Goal: Information Seeking & Learning: Check status

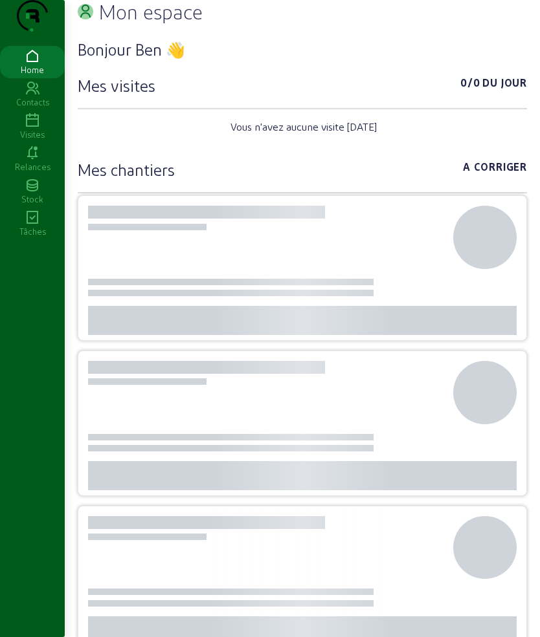
click at [30, 129] on icon at bounding box center [32, 121] width 65 height 16
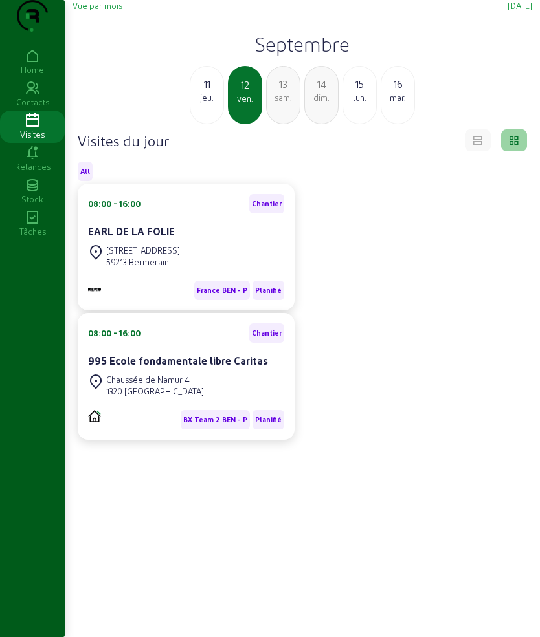
click at [287, 104] on div "sam." at bounding box center [283, 98] width 33 height 12
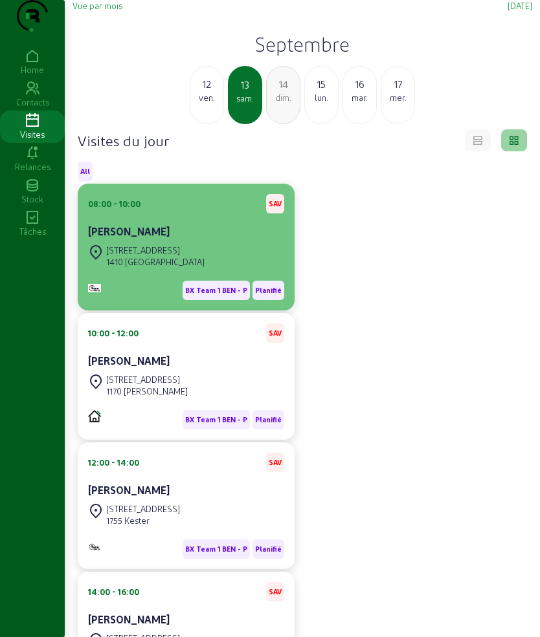
click at [173, 256] on div "[STREET_ADDRESS]" at bounding box center [155, 251] width 98 height 12
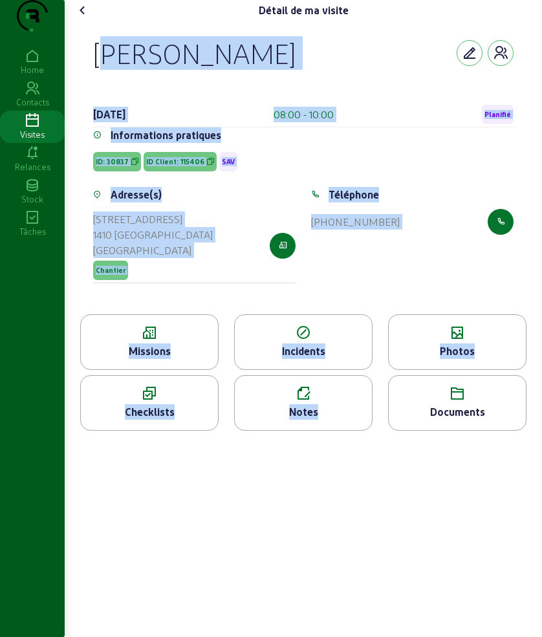
drag, startPoint x: 94, startPoint y: 74, endPoint x: 513, endPoint y: 404, distance: 533.2
click at [513, 404] on div "Détail de ma visite [PERSON_NAME] [DATE] 08:00 - 10:00 Planifié Informations pr…" at bounding box center [304, 220] width 478 height 441
click at [81, 74] on div "[PERSON_NAME] [DATE] 08:00 - 10:00 Planifié Informations pratiques ID: 30837 ID…" at bounding box center [304, 168] width 452 height 294
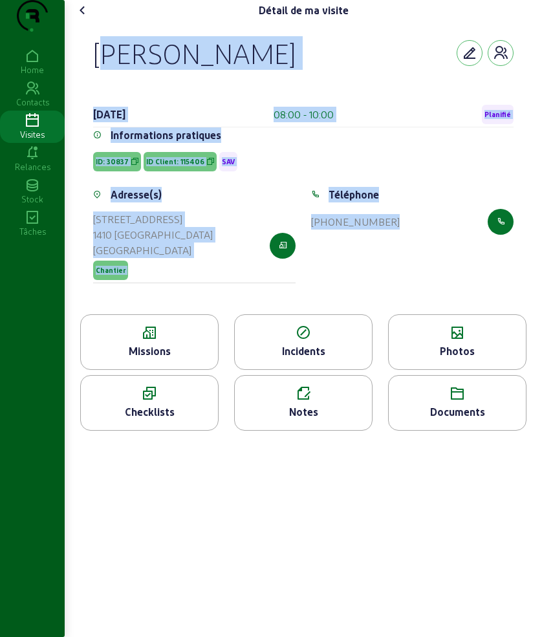
drag, startPoint x: 81, startPoint y: 74, endPoint x: 417, endPoint y: 261, distance: 384.8
click at [417, 261] on div "[PERSON_NAME] [DATE] 08:00 - 10:00 Planifié Informations pratiques ID: 30837 ID…" at bounding box center [304, 168] width 452 height 294
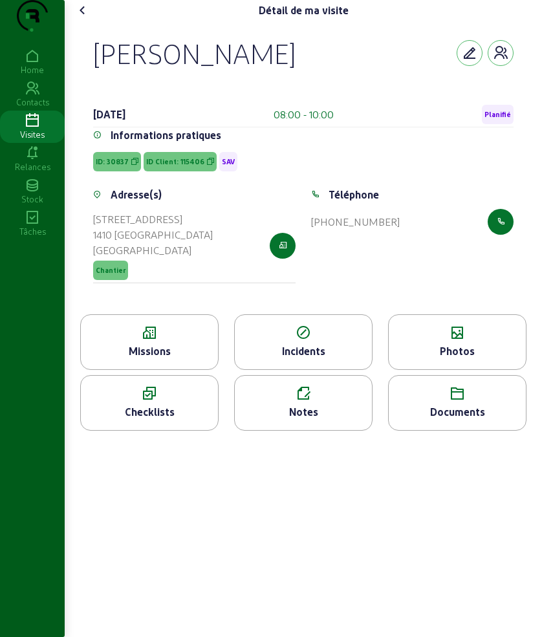
click at [137, 341] on icon at bounding box center [149, 334] width 137 height 16
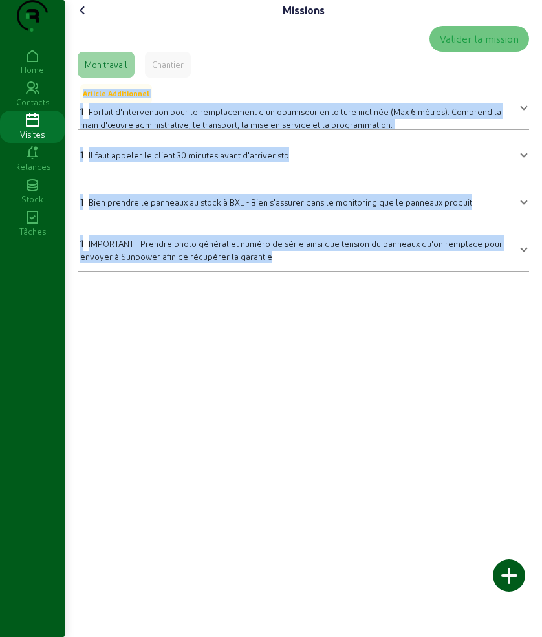
drag, startPoint x: 82, startPoint y: 126, endPoint x: 410, endPoint y: 286, distance: 365.3
click at [410, 282] on div "Missions Valider la mission Mon travail Chantier Article Additionnel 1 Forfait …" at bounding box center [304, 141] width 478 height 282
copy mat-accordion "Article Additionnel 1 Forfait d'intervention pour le remplacement d'un optimise…"
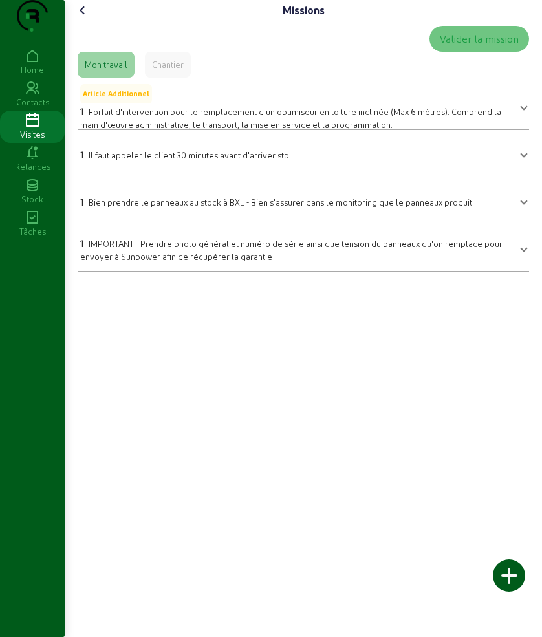
click at [87, 25] on div "Missions Valider la mission Mon travail Chantier Article Additionnel 1 Forfait …" at bounding box center [304, 141] width 478 height 282
click at [87, 18] on icon at bounding box center [83, 11] width 16 height 16
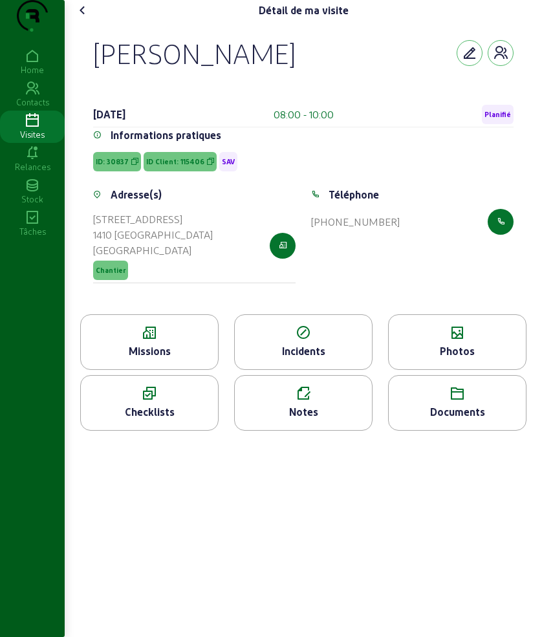
click at [505, 359] on div "Photos" at bounding box center [457, 352] width 137 height 16
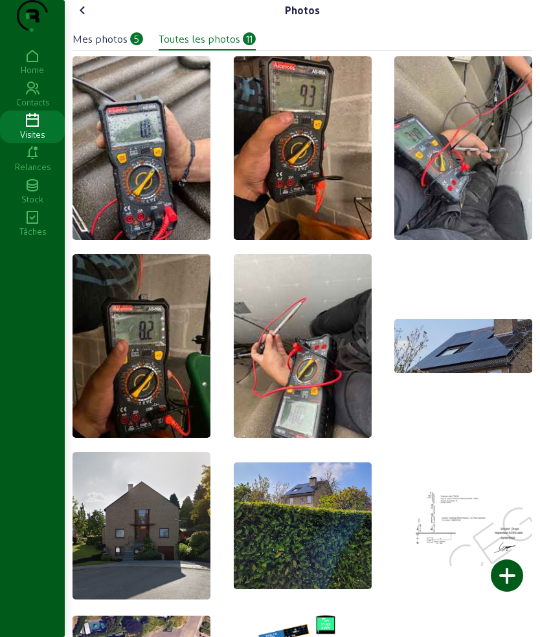
click at [86, 18] on icon at bounding box center [83, 11] width 16 height 16
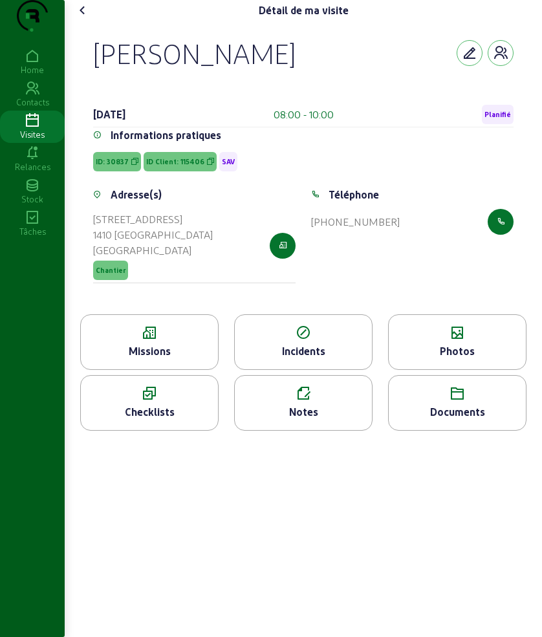
click at [84, 18] on icon at bounding box center [83, 11] width 16 height 16
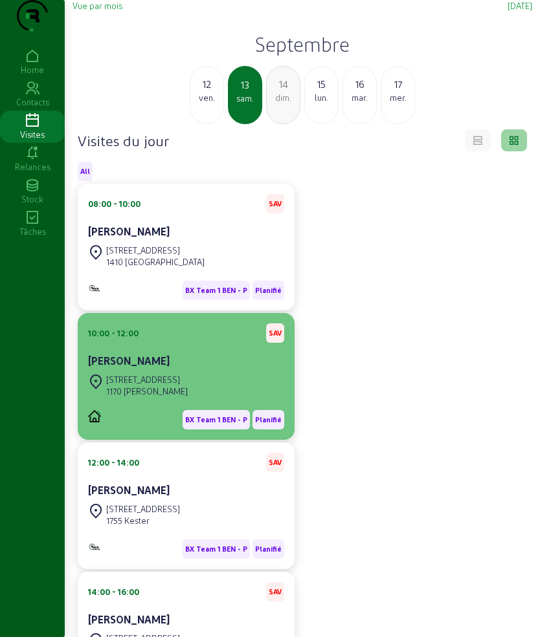
click at [107, 369] on div "10:00 - 12:00 SAV [PERSON_NAME]" at bounding box center [186, 348] width 196 height 48
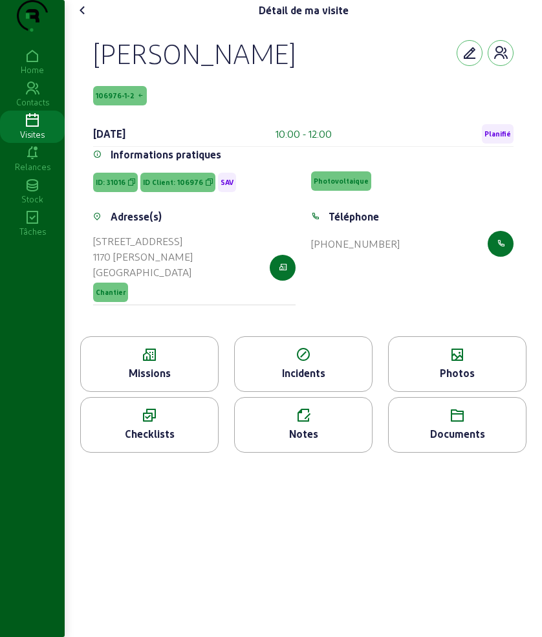
drag, startPoint x: 90, startPoint y: 70, endPoint x: 401, endPoint y: 294, distance: 383.5
click at [401, 294] on div "[PERSON_NAME] 106976-1-2 [DATE] 10:00 - 12:00 Planifié Informations pratiques I…" at bounding box center [304, 179] width 452 height 316
copy cam-empty "[PERSON_NAME] 106976-1-2 [DATE] 10:00 - 12:00 Planifié Informations pratiques I…"
click at [194, 363] on icon at bounding box center [149, 356] width 137 height 16
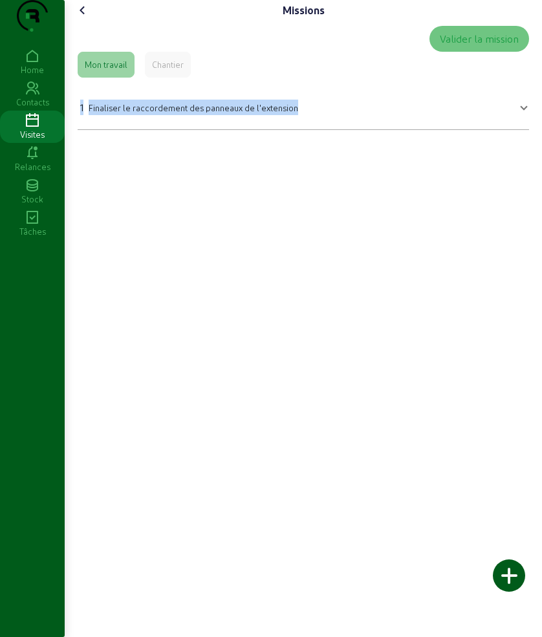
drag, startPoint x: 100, startPoint y: 132, endPoint x: 397, endPoint y: 155, distance: 297.3
click at [397, 140] on div "Missions Valider la mission Mon travail Chantier 1 Finaliser le raccordement de…" at bounding box center [304, 70] width 478 height 140
copy div "1 Finaliser le raccordement des panneaux de l'extension"
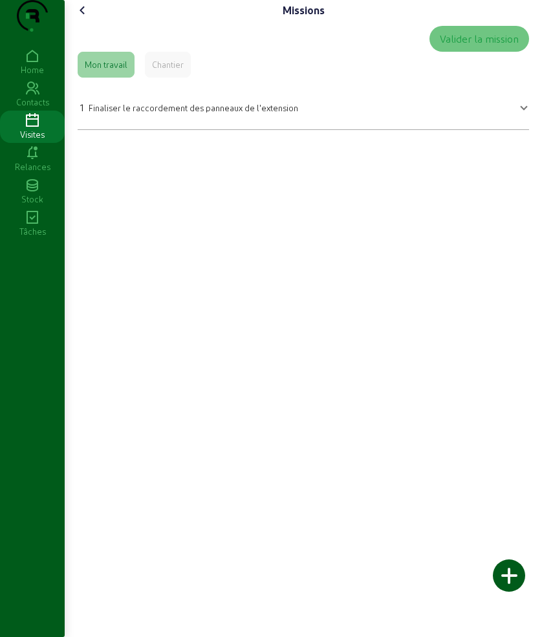
click at [71, 35] on div "Missions Valider la mission Mon travail Chantier 1 Finaliser le raccordement de…" at bounding box center [304, 70] width 478 height 140
click at [105, 23] on div "Missions Valider la mission Mon travail Chantier 1 Finaliser le raccordement de…" at bounding box center [304, 70] width 478 height 140
click at [93, 21] on cam-font-icon at bounding box center [82, 10] width 21 height 21
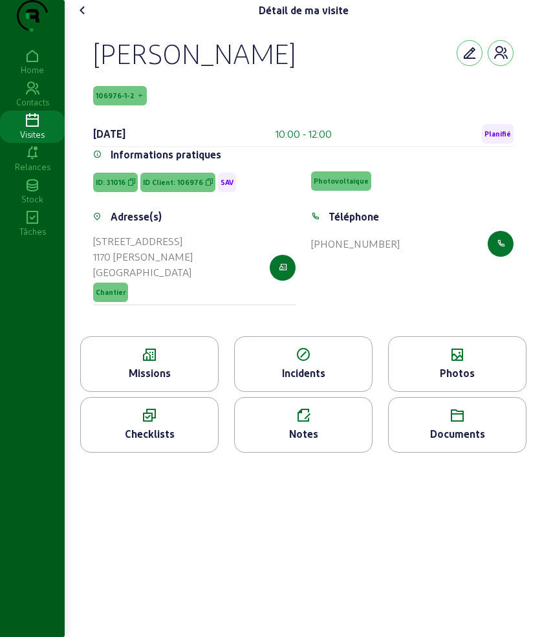
click at [450, 381] on div "Photos" at bounding box center [457, 374] width 137 height 16
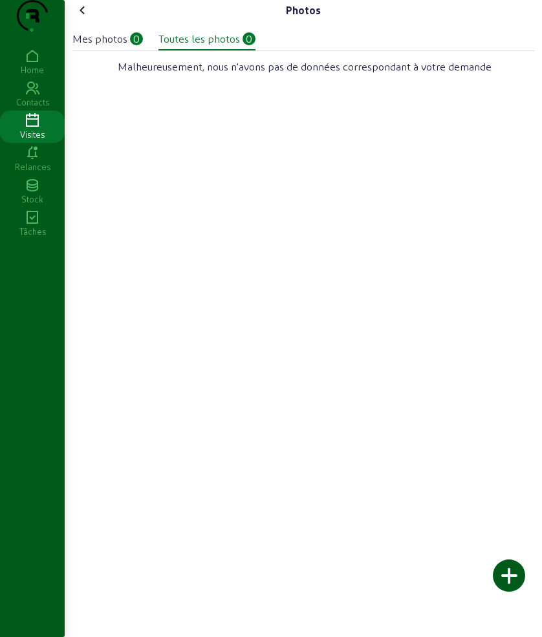
click at [118, 47] on div "Mes photos" at bounding box center [99, 39] width 55 height 16
click at [228, 47] on div "Toutes les photos" at bounding box center [200, 39] width 82 height 16
click at [85, 18] on icon at bounding box center [83, 11] width 16 height 16
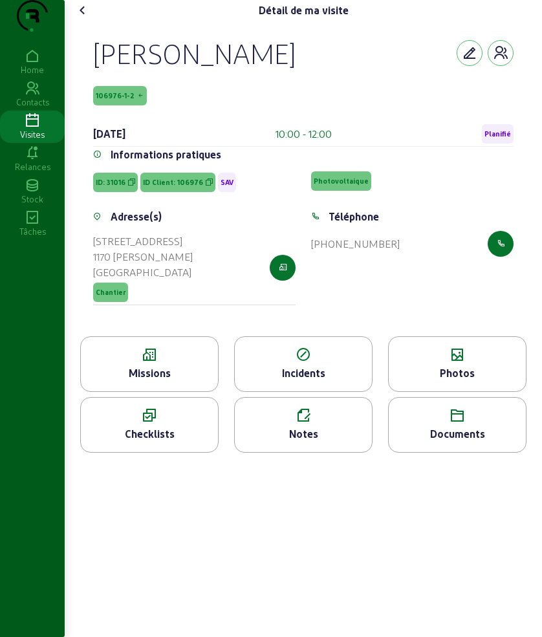
click at [87, 18] on icon at bounding box center [83, 11] width 16 height 16
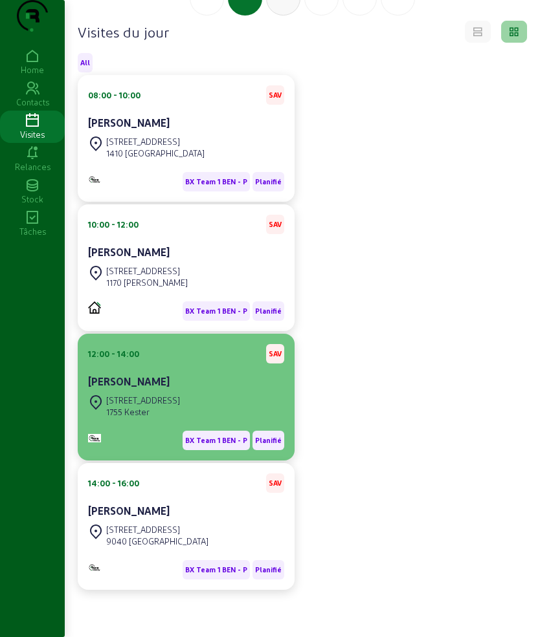
scroll to position [135, 0]
click at [188, 371] on div "12:00 - 14:00 SAV [PERSON_NAME]" at bounding box center [186, 368] width 196 height 48
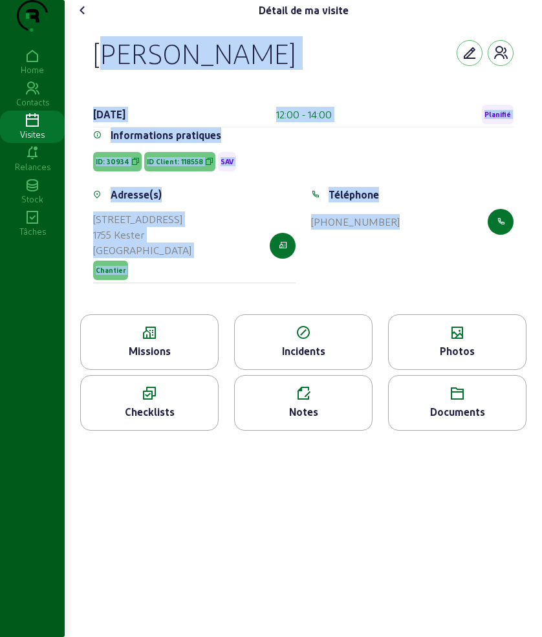
drag, startPoint x: 82, startPoint y: 64, endPoint x: 453, endPoint y: 272, distance: 426.0
click at [453, 272] on div "[PERSON_NAME] [DATE] 12:00 - 14:00 Planifié Informations pratiques ID: 30934 ID…" at bounding box center [304, 168] width 452 height 294
copy cam-empty "[PERSON_NAME] [DATE] 12:00 - 14:00 Planifié Informations pratiques ID: 30934 ID…"
click at [148, 341] on icon at bounding box center [149, 334] width 137 height 16
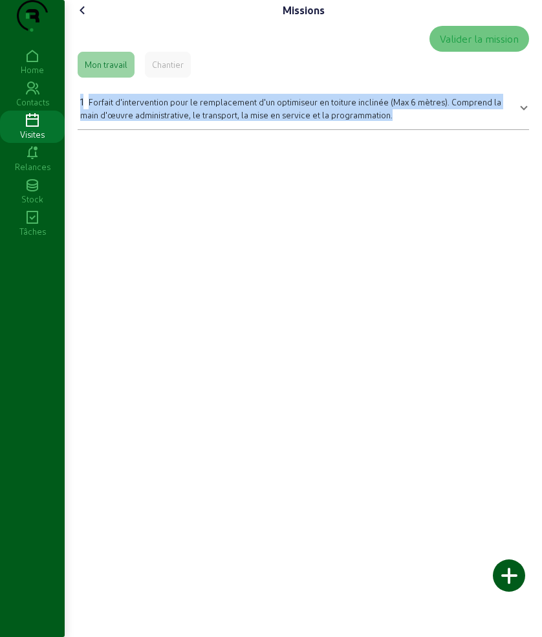
drag, startPoint x: 129, startPoint y: 144, endPoint x: 468, endPoint y: 223, distance: 347.6
click at [468, 223] on div "Missions Valider la mission Mon travail Chantier 1 Forfait d'intervention pour …" at bounding box center [304, 318] width 478 height 637
copy div "1 Forfait d'intervention pour le remplacement d'un optimiseur en toiture inclin…"
click at [83, 18] on icon at bounding box center [83, 11] width 16 height 16
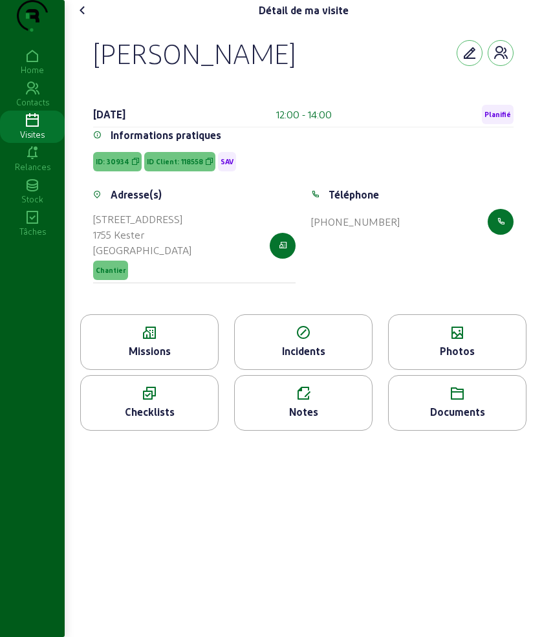
click at [458, 341] on icon at bounding box center [457, 334] width 137 height 16
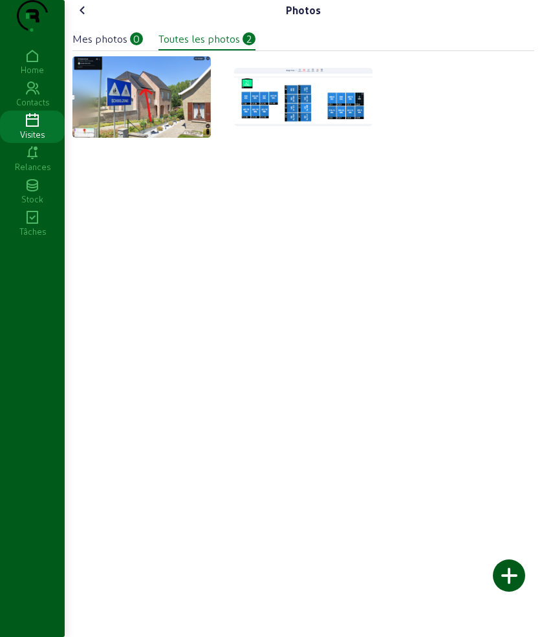
click at [87, 18] on icon at bounding box center [83, 11] width 16 height 16
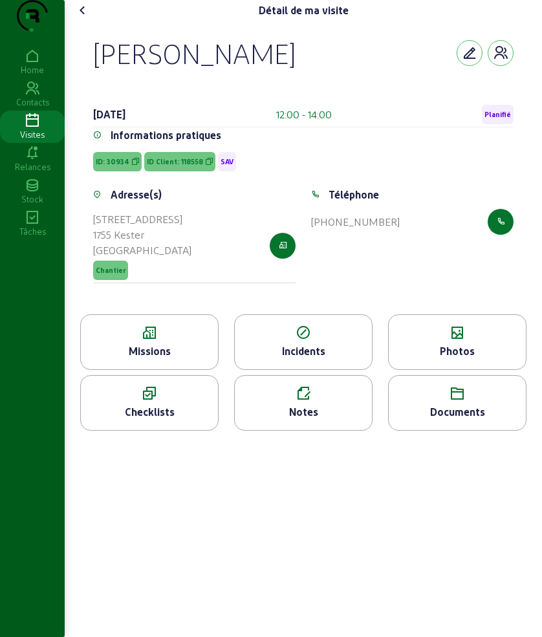
click at [85, 18] on icon at bounding box center [83, 11] width 16 height 16
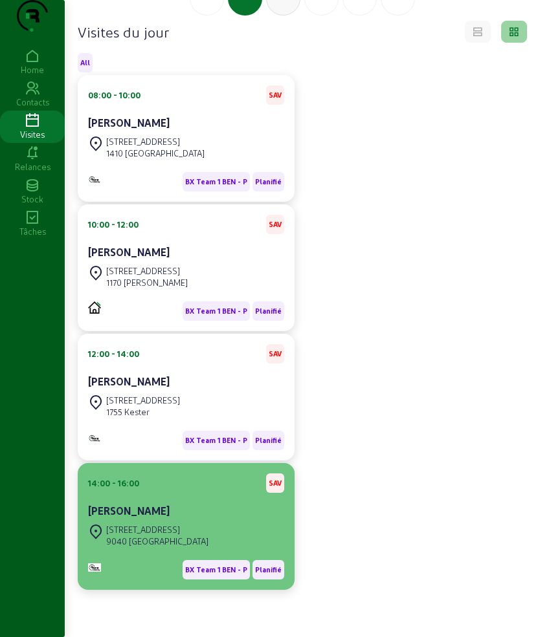
scroll to position [135, 0]
click at [195, 530] on div "[STREET_ADDRESS]" at bounding box center [157, 530] width 102 height 12
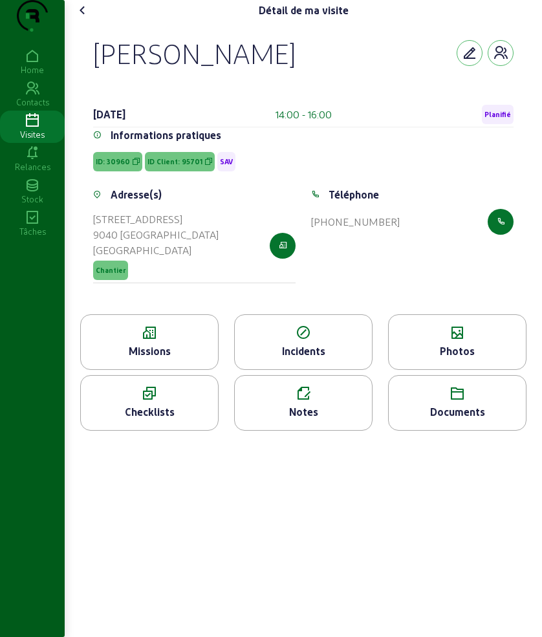
drag, startPoint x: 85, startPoint y: 63, endPoint x: 419, endPoint y: 241, distance: 378.4
click at [419, 241] on div "[PERSON_NAME] [DATE] 14:00 - 16:00 Planifié Informations pratiques ID: 30960 ID…" at bounding box center [304, 168] width 452 height 294
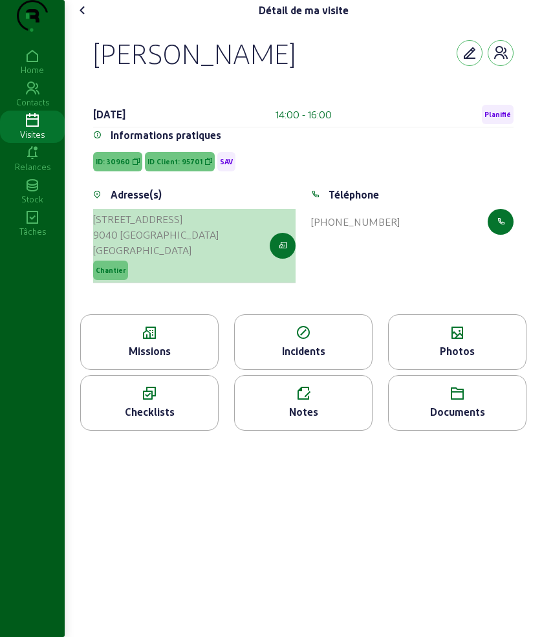
copy cam-empty "[PERSON_NAME] [DATE] 14:00 - 16:00 Planifié Informations pratiques ID: 30960 ID…"
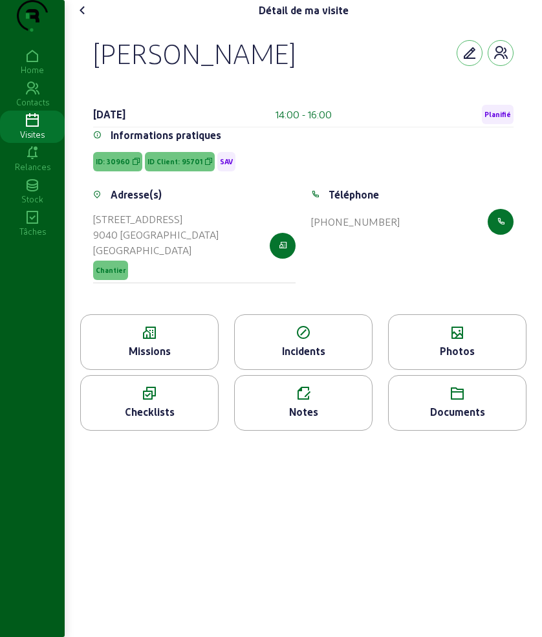
click at [140, 341] on icon at bounding box center [149, 334] width 137 height 16
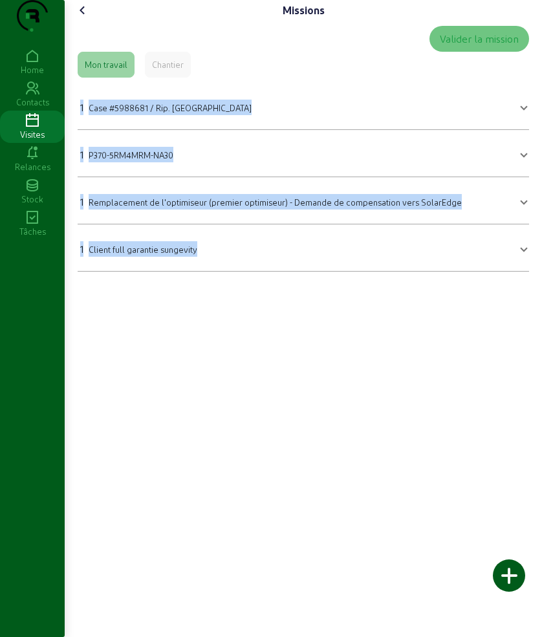
drag, startPoint x: 91, startPoint y: 146, endPoint x: 326, endPoint y: 408, distance: 352.0
click at [326, 408] on div "Missions Valider la mission Mon travail Chantier 1 Case #5988681 / Rip. [GEOGRA…" at bounding box center [304, 318] width 478 height 637
copy mat-accordion "1 Case #5988681 / Rip. [GEOGRAPHIC_DATA] Case #5988681 / Rip. SINT-AMANDSBERG Q…"
click at [77, 21] on cam-font-icon at bounding box center [82, 10] width 21 height 21
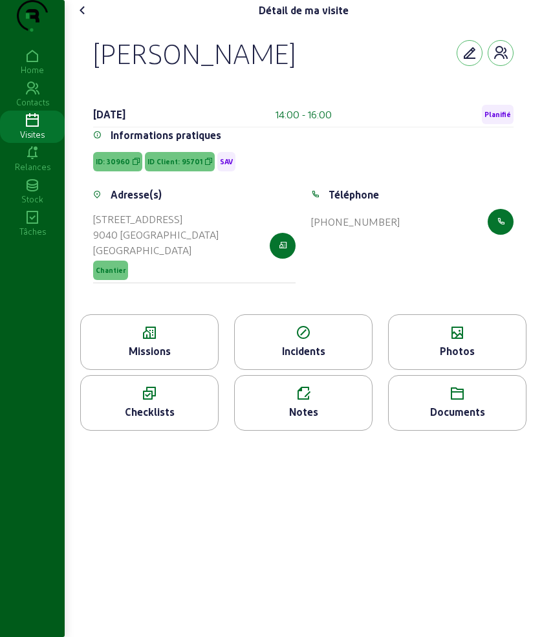
click at [439, 359] on div "Photos" at bounding box center [457, 352] width 137 height 16
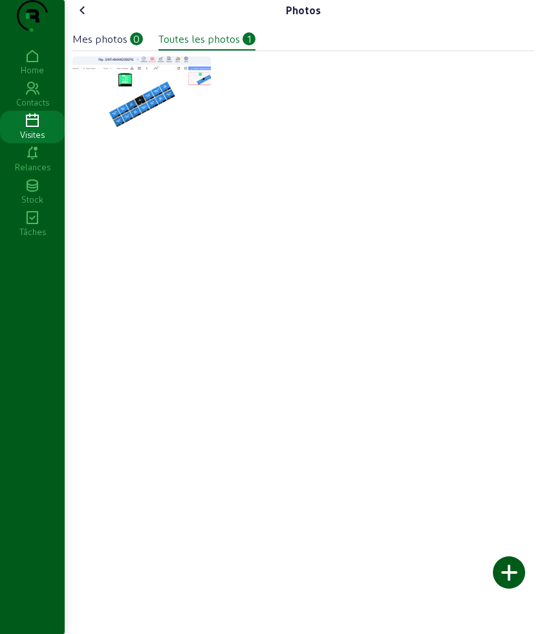
click at [93, 47] on div "Mes photos 0 Toutes les photos 1" at bounding box center [303, 36] width 462 height 30
click at [91, 18] on icon at bounding box center [83, 11] width 16 height 16
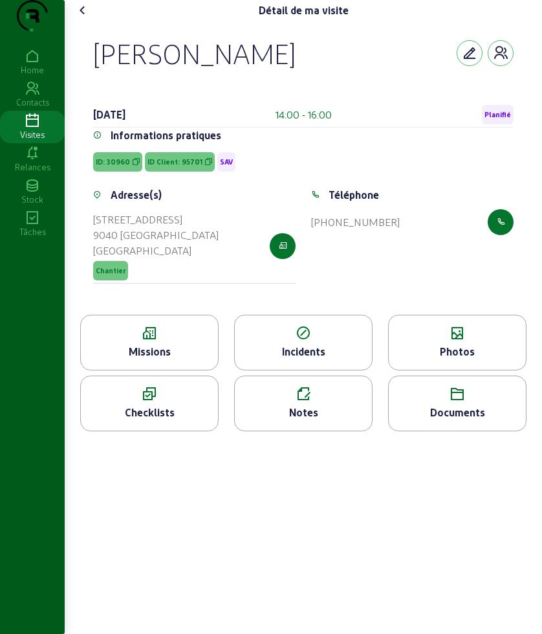
click at [90, 18] on icon at bounding box center [83, 11] width 16 height 16
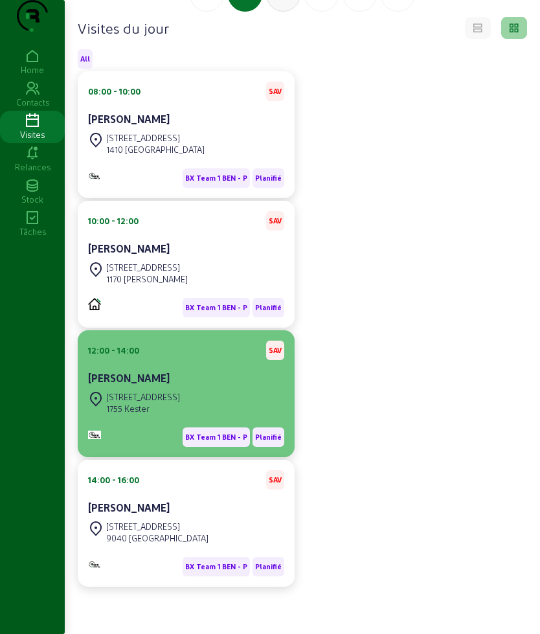
scroll to position [139, 0]
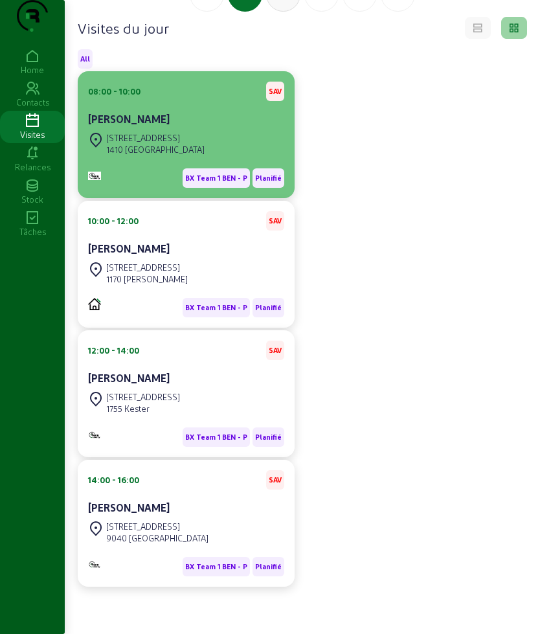
click at [106, 96] on div "08:00 - 10:00" at bounding box center [114, 91] width 52 height 12
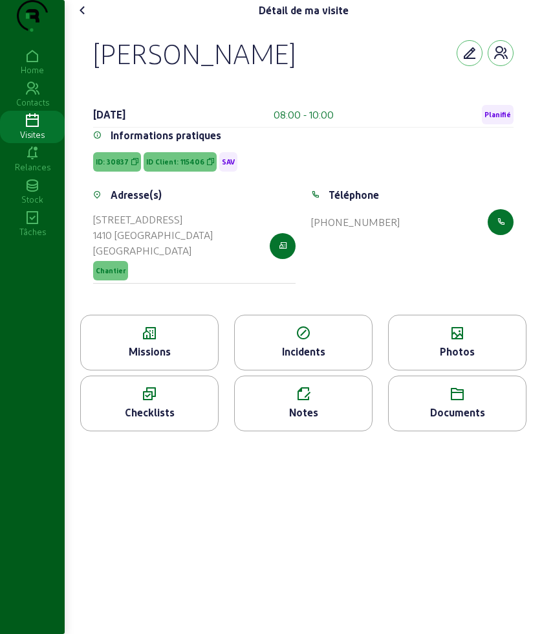
click at [140, 341] on icon at bounding box center [149, 334] width 137 height 16
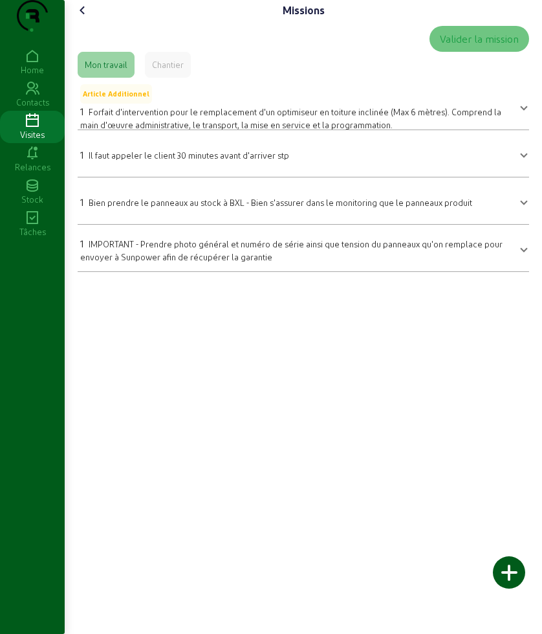
click at [84, 18] on icon at bounding box center [83, 11] width 16 height 16
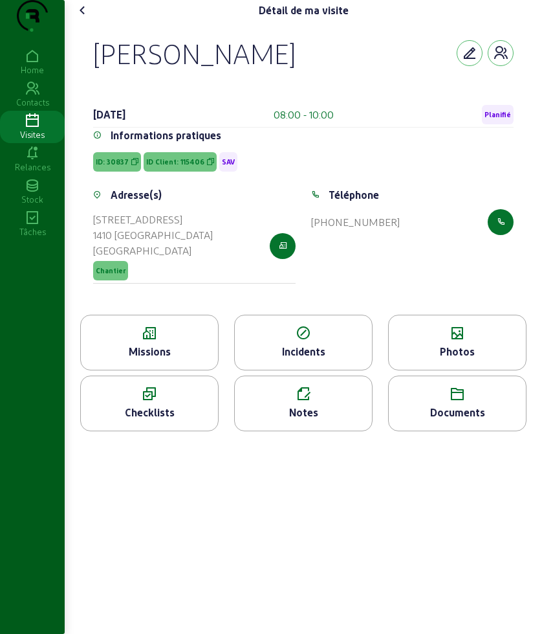
click at [88, 18] on icon at bounding box center [83, 11] width 16 height 16
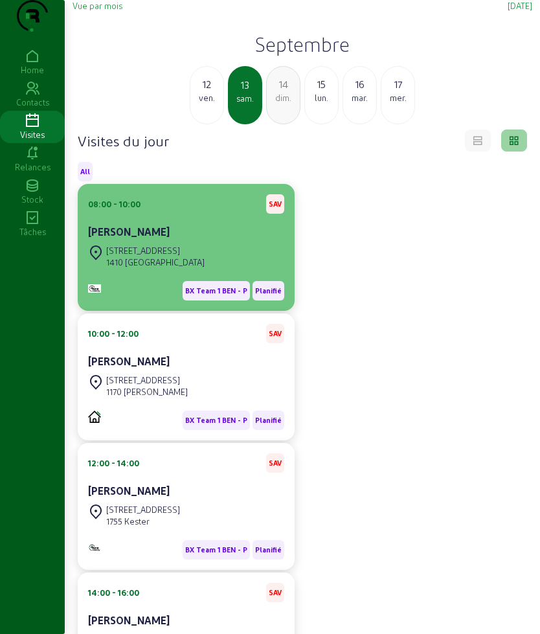
click at [186, 239] on div "[PERSON_NAME]" at bounding box center [186, 232] width 196 height 16
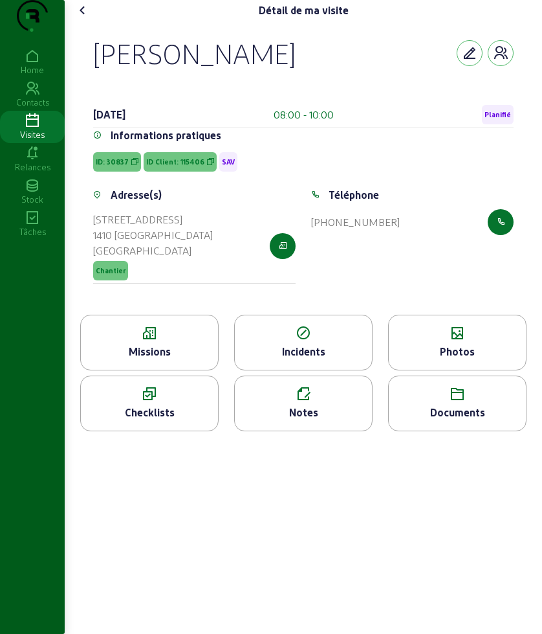
click at [147, 341] on icon at bounding box center [149, 334] width 137 height 16
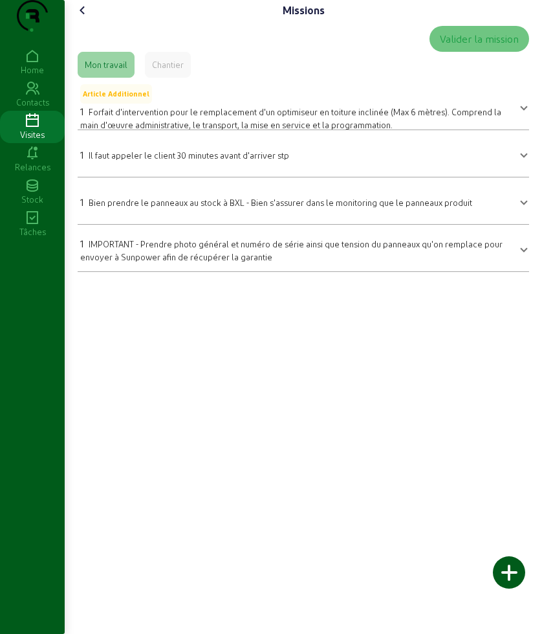
click at [195, 129] on span "Forfait d'intervention pour le remplacement d'un optimiseur en toiture inclinée…" at bounding box center [290, 118] width 421 height 23
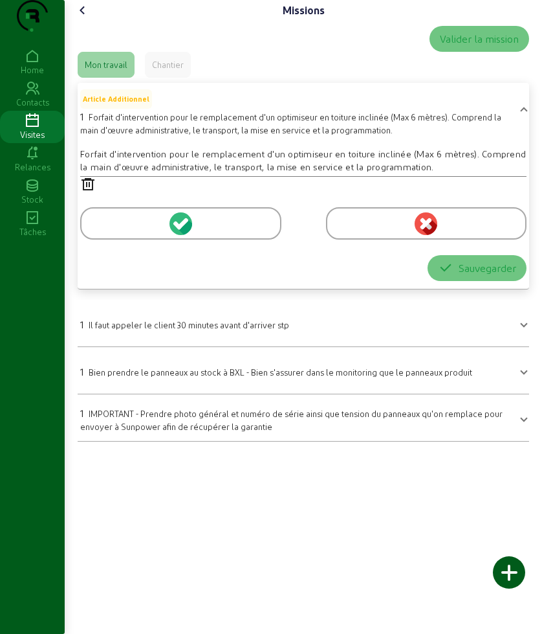
click at [88, 18] on icon at bounding box center [83, 11] width 16 height 16
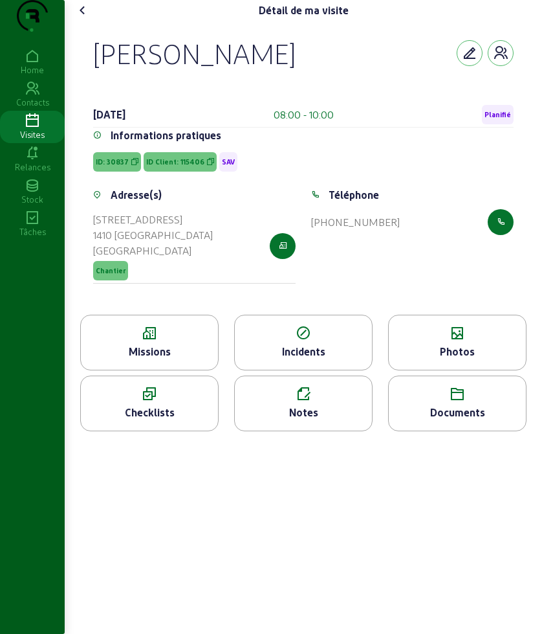
click at [408, 341] on icon at bounding box center [457, 334] width 137 height 16
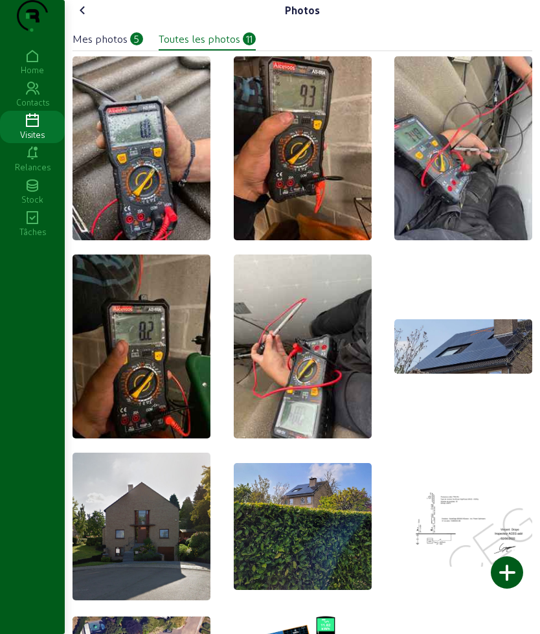
click at [87, 18] on icon at bounding box center [83, 11] width 16 height 16
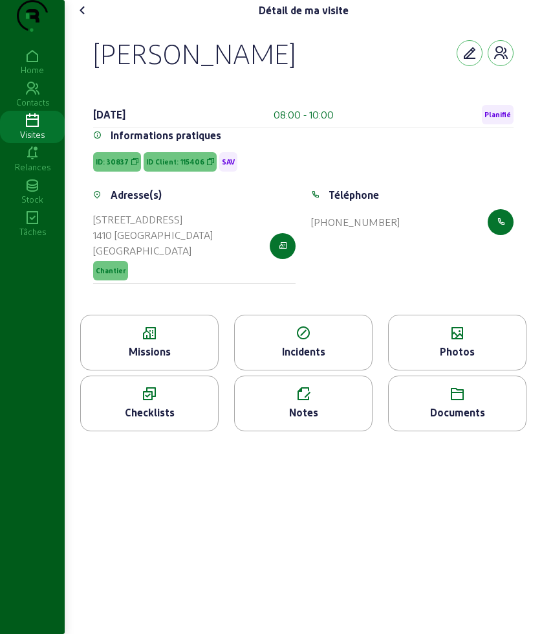
click at [87, 18] on icon at bounding box center [83, 11] width 16 height 16
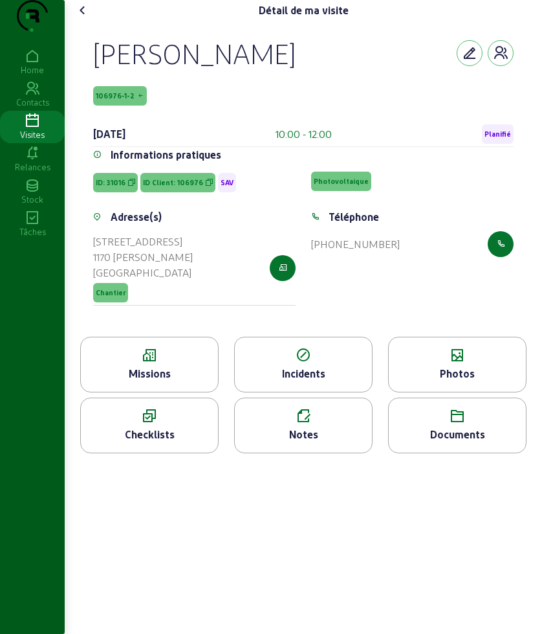
click at [177, 371] on div "Missions" at bounding box center [149, 365] width 139 height 56
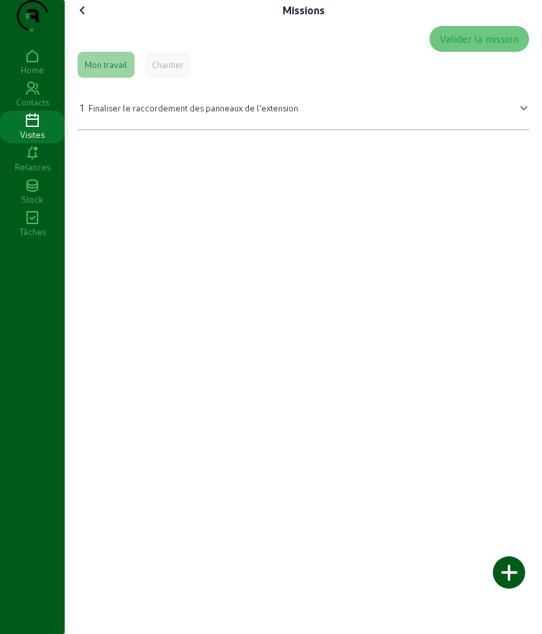
click at [81, 21] on cam-font-icon at bounding box center [82, 10] width 21 height 21
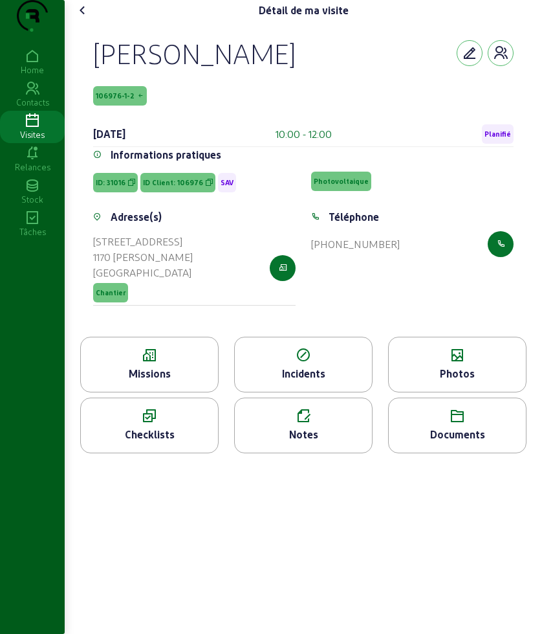
click at [428, 381] on div "Photos" at bounding box center [457, 374] width 137 height 16
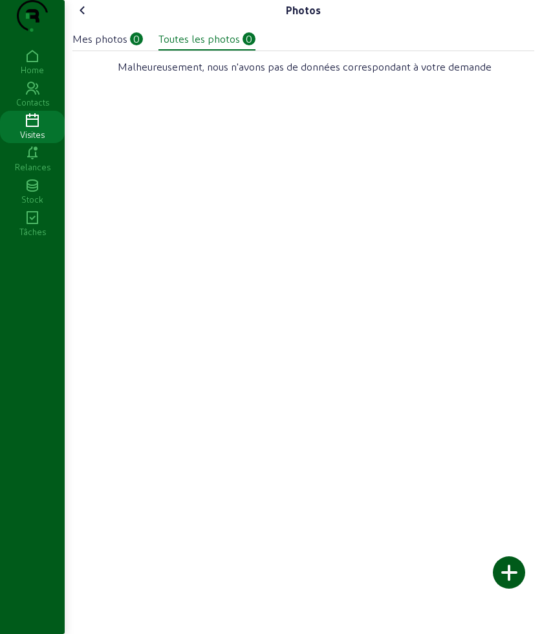
click at [87, 18] on icon at bounding box center [83, 11] width 16 height 16
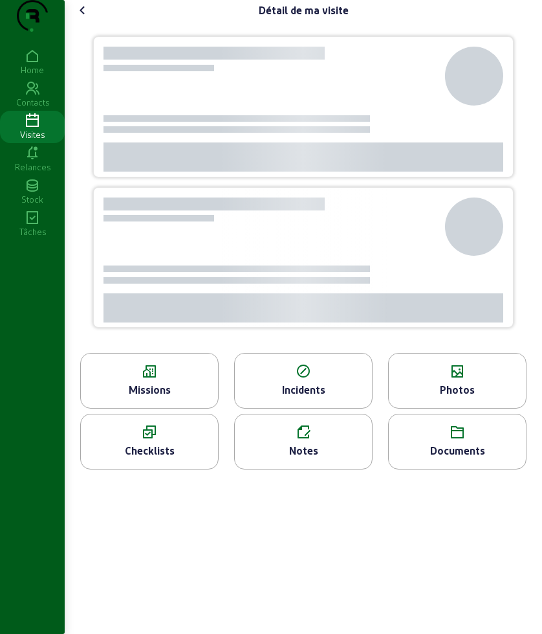
click at [87, 18] on icon at bounding box center [83, 11] width 16 height 16
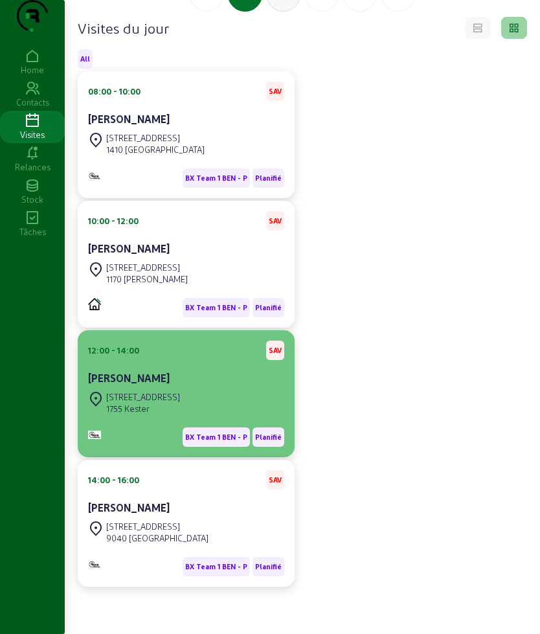
scroll to position [139, 0]
click at [163, 403] on div "1755 Kester" at bounding box center [143, 409] width 74 height 12
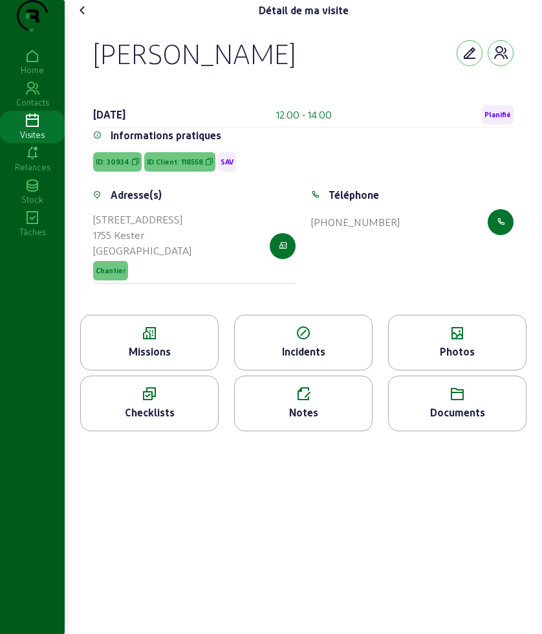
click at [179, 370] on div "Missions" at bounding box center [149, 343] width 139 height 56
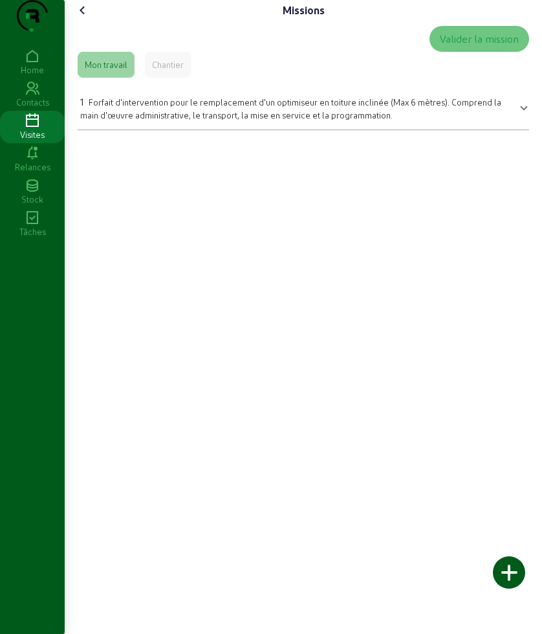
click at [208, 130] on mat-expansion-panel "1 Forfait d'intervention pour le remplacement d'un optimiseur en toiture inclin…" at bounding box center [304, 106] width 452 height 47
click at [210, 120] on span "Forfait d'intervention pour le remplacement d'un optimiseur en toiture inclinée…" at bounding box center [290, 108] width 421 height 23
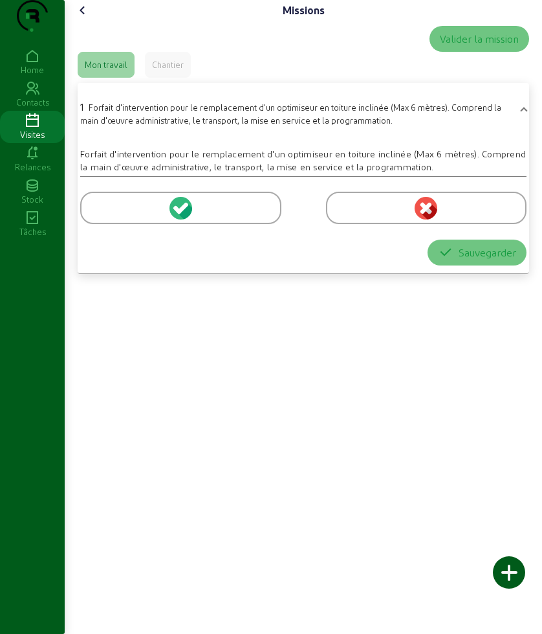
click at [76, 21] on cam-font-icon at bounding box center [82, 10] width 21 height 21
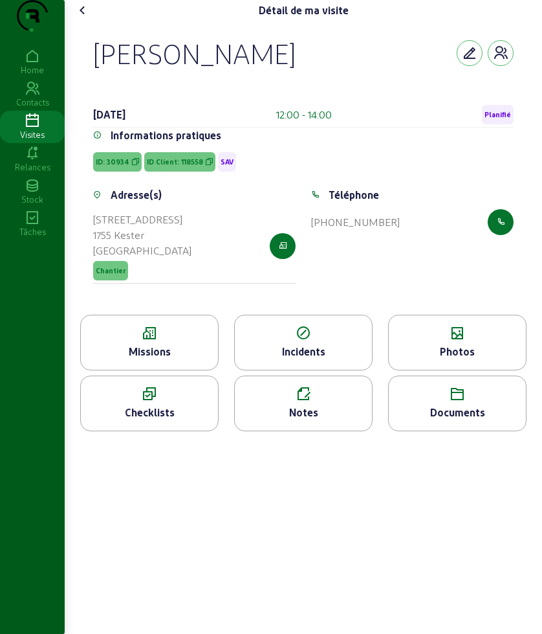
click at [85, 18] on icon at bounding box center [83, 11] width 16 height 16
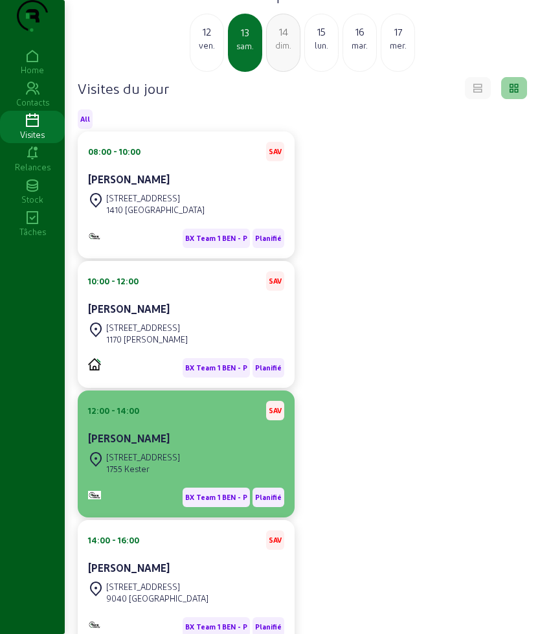
scroll to position [81, 0]
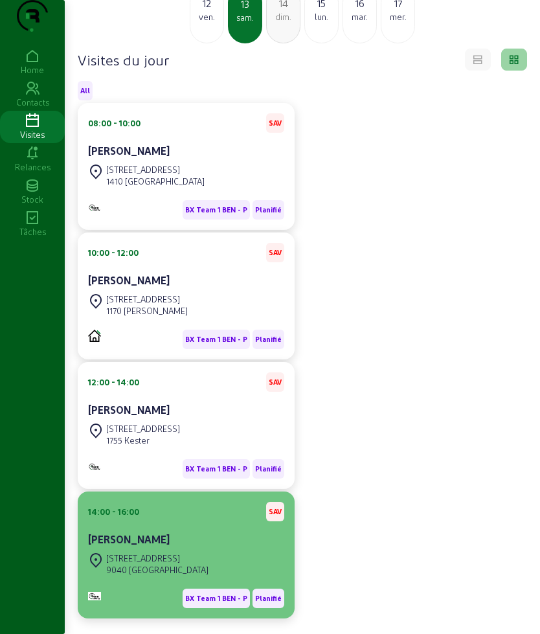
click at [159, 524] on div "14:00 - 16:00 SAV [PERSON_NAME] [STREET_ADDRESS] BX Team 1 BEN - P Planifié" at bounding box center [186, 554] width 217 height 127
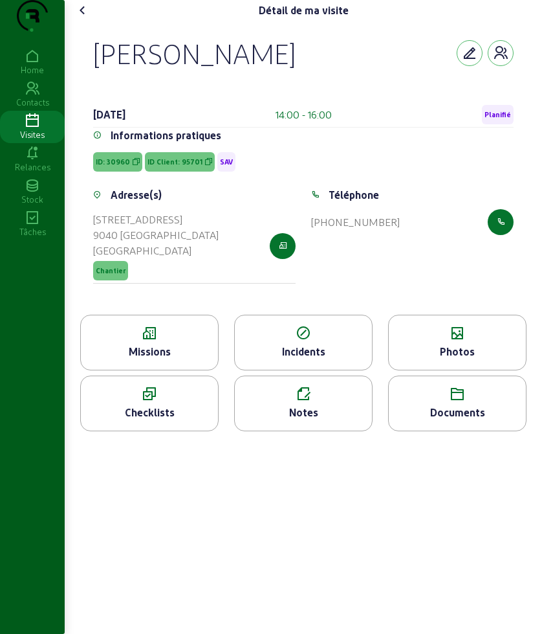
click at [149, 359] on div "Missions" at bounding box center [149, 352] width 137 height 16
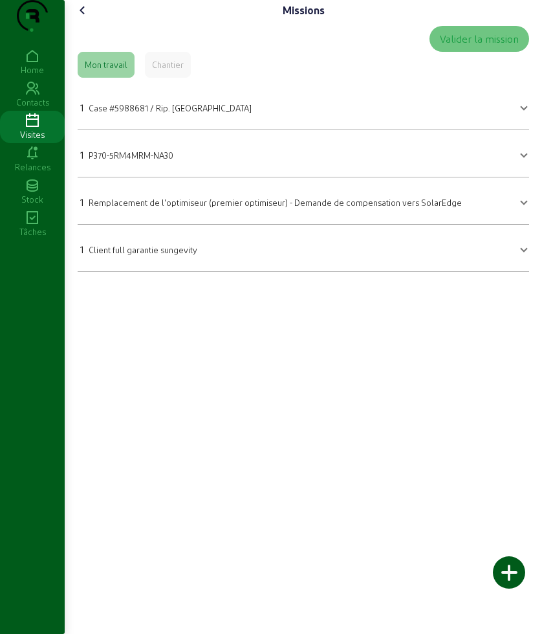
click at [93, 21] on cam-font-icon at bounding box center [82, 10] width 21 height 21
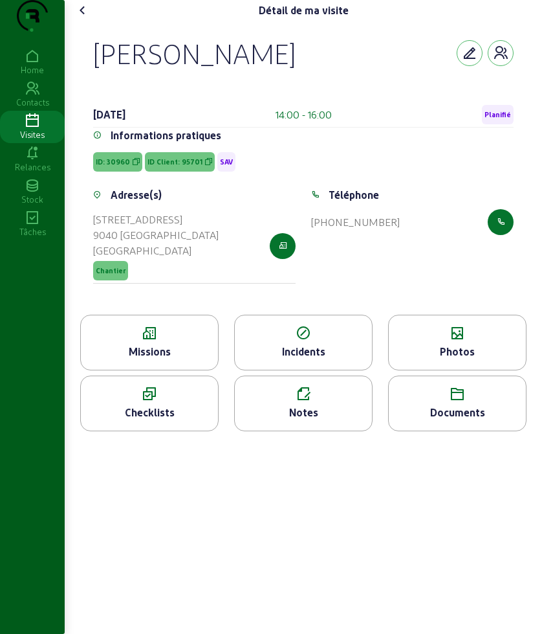
click at [93, 21] on cam-font-icon at bounding box center [82, 10] width 21 height 21
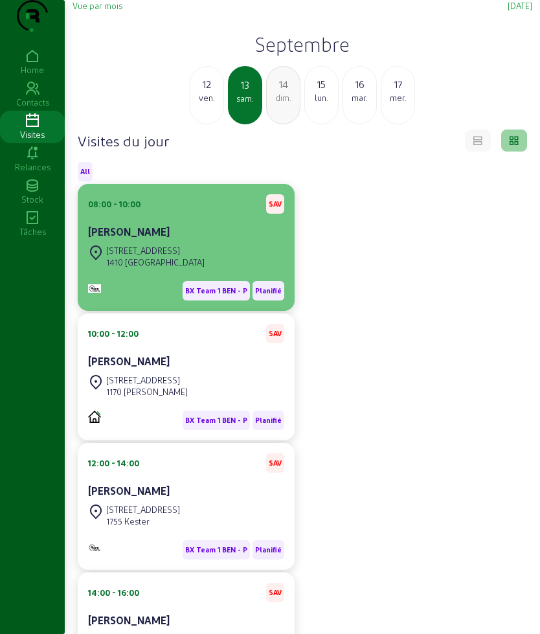
click at [145, 256] on div "[STREET_ADDRESS]" at bounding box center [155, 251] width 98 height 12
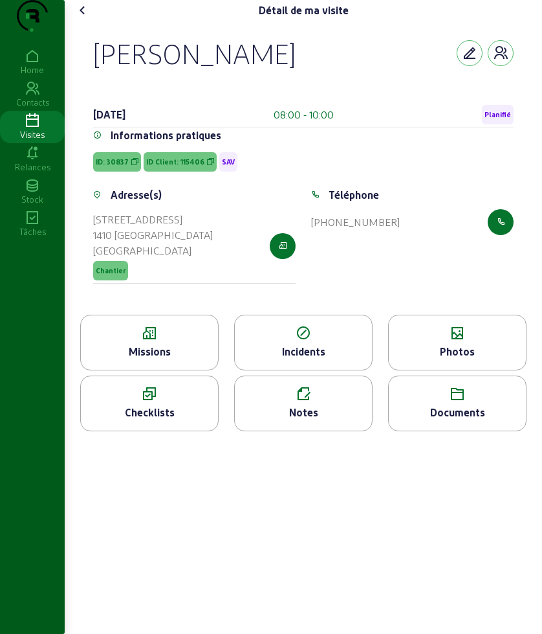
drag, startPoint x: 94, startPoint y: 81, endPoint x: 378, endPoint y: 82, distance: 283.5
click at [378, 82] on div "[PERSON_NAME] [DATE] 08:00 - 10:00 Planifié Informations pratiques ID: 30837 ID…" at bounding box center [304, 168] width 452 height 294
copy div "[PERSON_NAME]"
click at [87, 18] on icon at bounding box center [83, 11] width 16 height 16
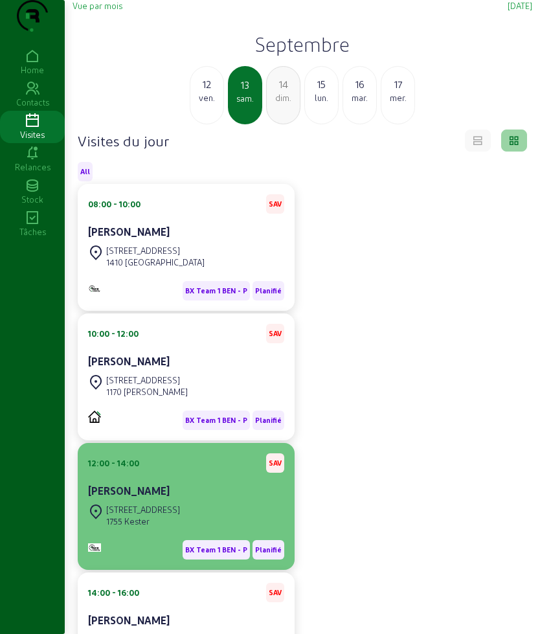
click at [153, 501] on div "[PERSON_NAME]" at bounding box center [186, 492] width 196 height 18
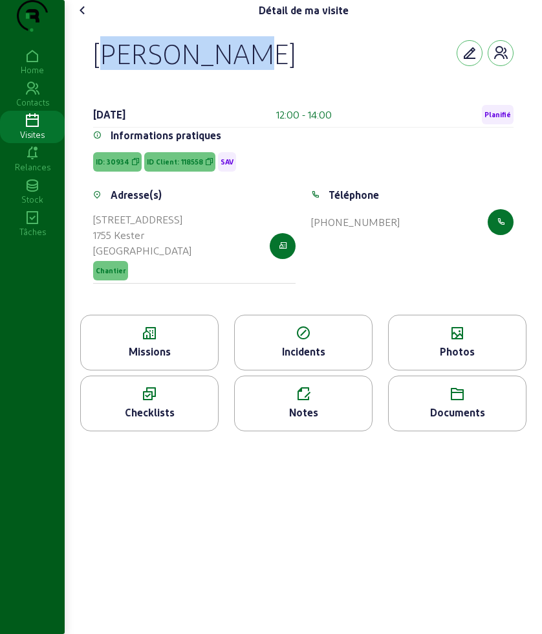
drag, startPoint x: 96, startPoint y: 76, endPoint x: 293, endPoint y: 80, distance: 196.8
click at [293, 70] on div "[PERSON_NAME]" at bounding box center [303, 53] width 421 height 34
copy div "[PERSON_NAME]"
click at [93, 21] on cam-font-icon at bounding box center [82, 10] width 21 height 21
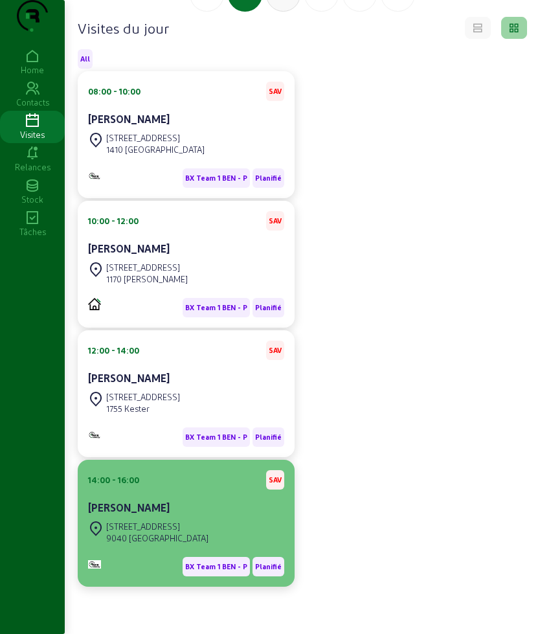
scroll to position [139, 0]
click at [168, 500] on div "[PERSON_NAME]" at bounding box center [186, 508] width 196 height 16
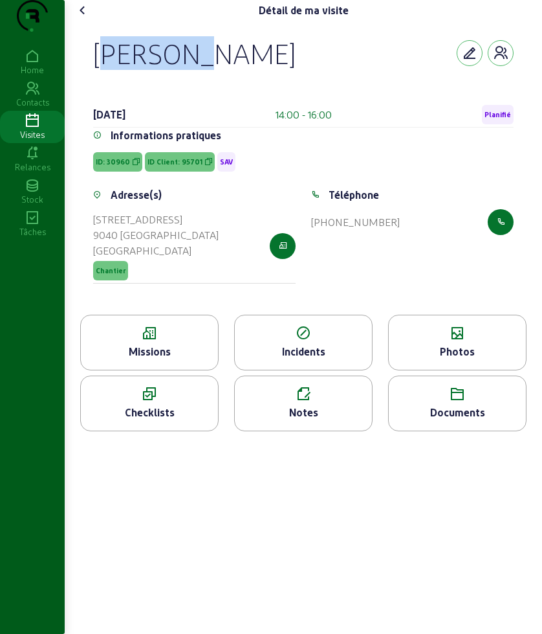
drag, startPoint x: 147, startPoint y: 82, endPoint x: 232, endPoint y: 82, distance: 85.4
click at [232, 70] on div "[PERSON_NAME]" at bounding box center [303, 53] width 421 height 34
click at [142, 359] on div "Missions" at bounding box center [149, 352] width 137 height 16
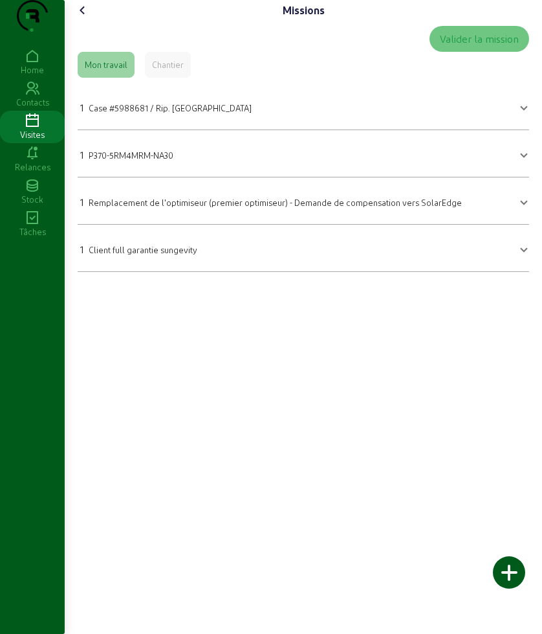
click at [87, 18] on icon at bounding box center [83, 11] width 16 height 16
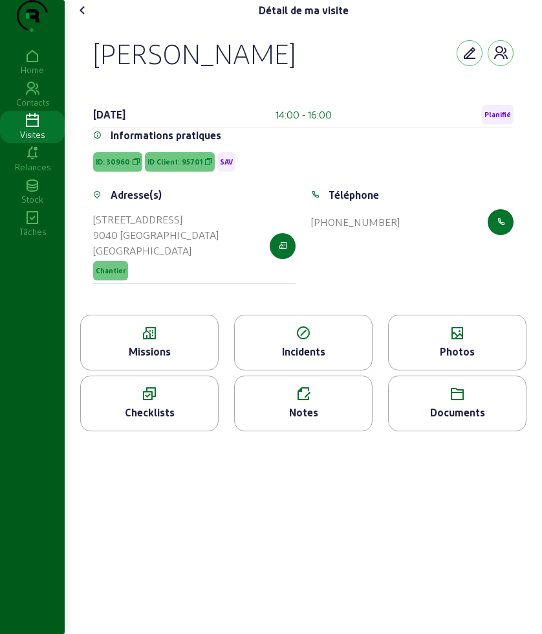
click at [445, 341] on icon at bounding box center [457, 334] width 137 height 16
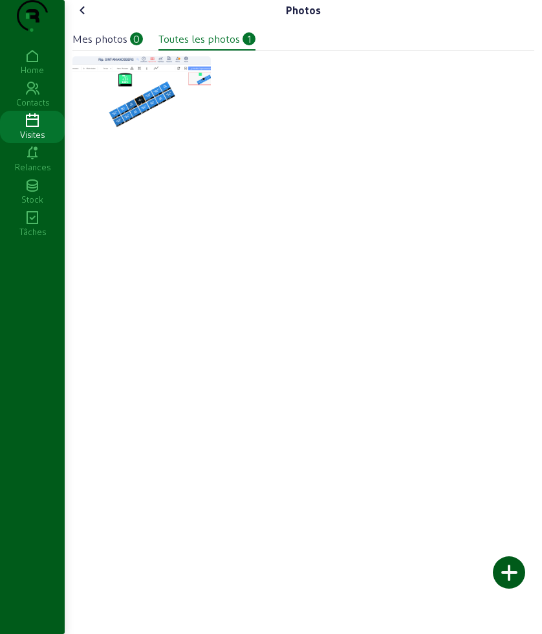
click at [155, 127] on img at bounding box center [141, 91] width 139 height 71
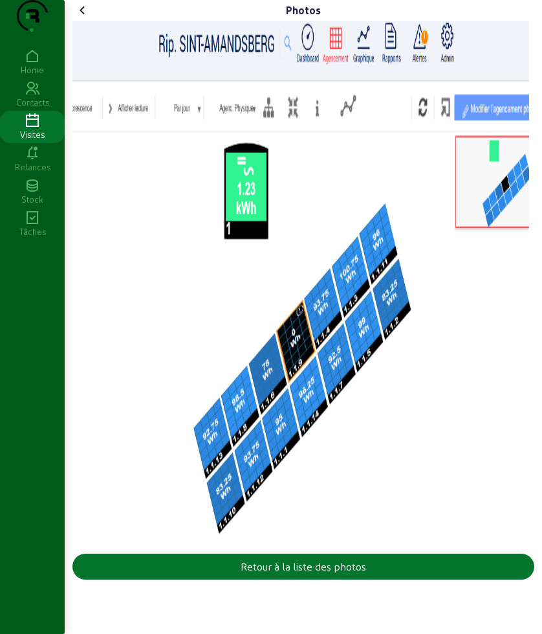
click at [78, 18] on icon at bounding box center [83, 11] width 16 height 16
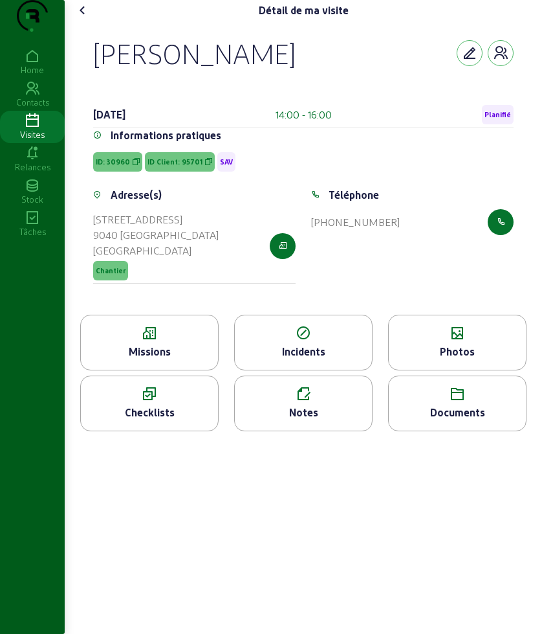
click at [91, 18] on icon at bounding box center [83, 11] width 16 height 16
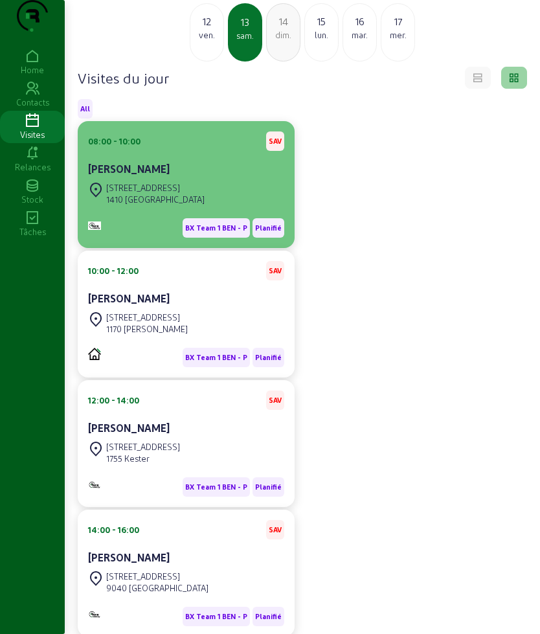
scroll to position [139, 0]
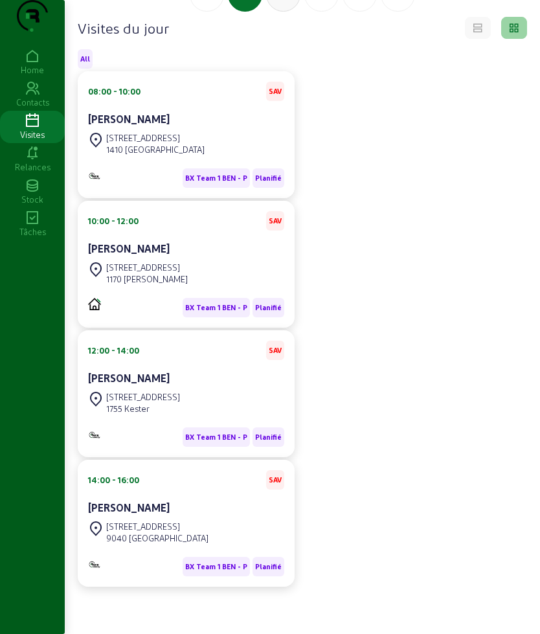
click at [349, 275] on div "08:00 - 10:00 SAV [PERSON_NAME] [STREET_ADDRESS] 1410 WATERLOO BX Team 1 BEN - …" at bounding box center [302, 328] width 465 height 515
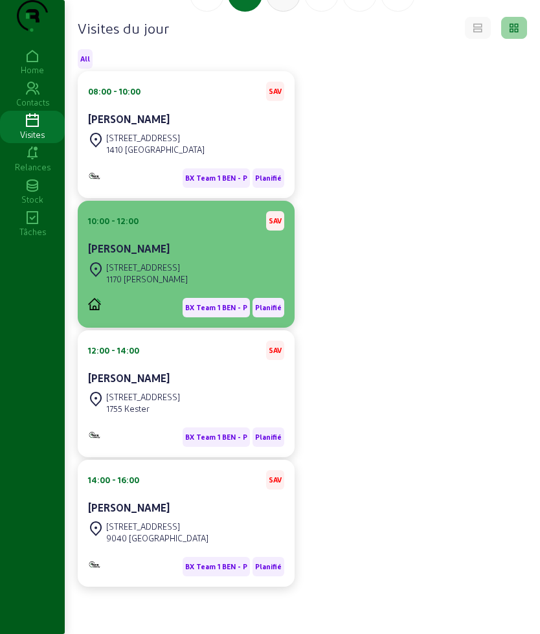
click at [139, 282] on div "1170 [PERSON_NAME]" at bounding box center [147, 279] width 82 height 12
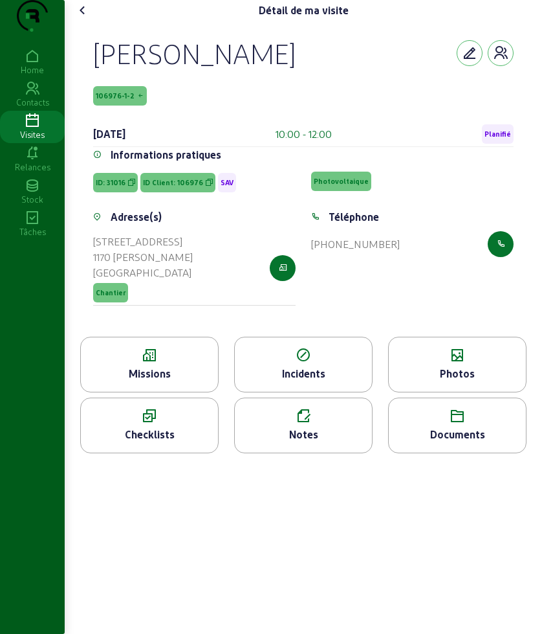
click at [174, 363] on icon at bounding box center [149, 356] width 137 height 16
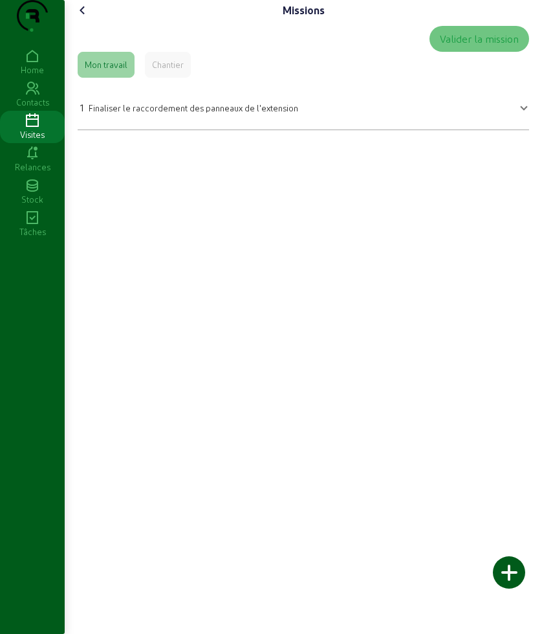
click at [87, 18] on icon at bounding box center [83, 11] width 16 height 16
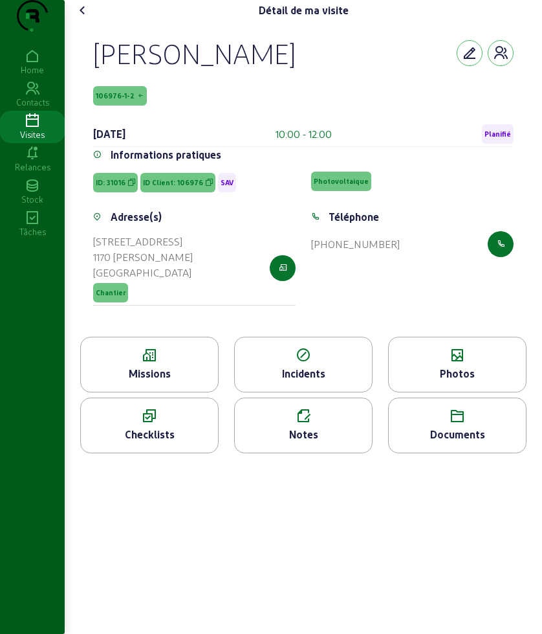
click at [87, 18] on icon at bounding box center [83, 11] width 16 height 16
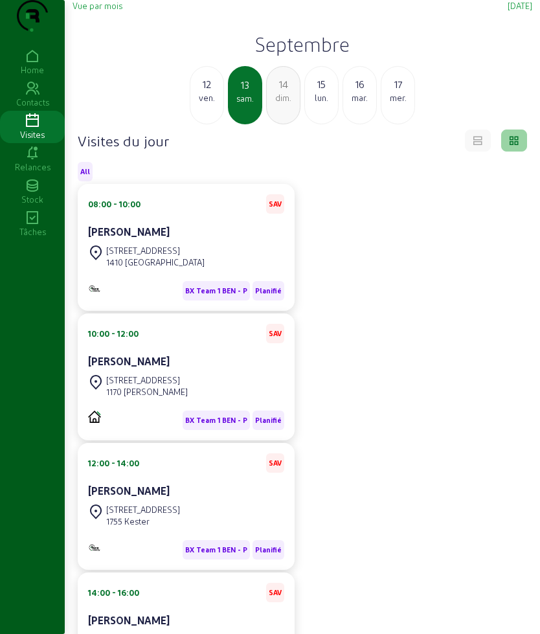
click at [279, 56] on h2 "Septembre" at bounding box center [302, 43] width 460 height 23
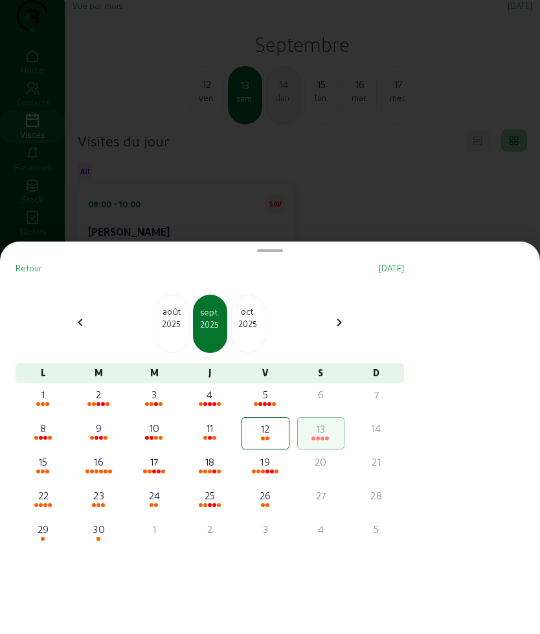
click at [181, 328] on div "2025" at bounding box center [171, 324] width 33 height 12
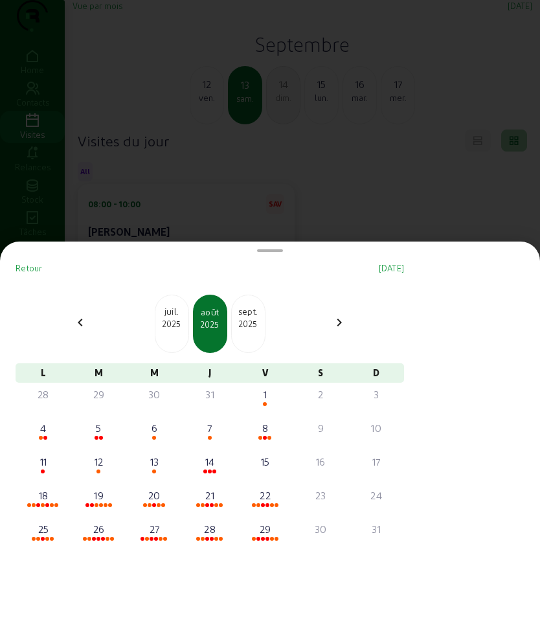
click at [180, 331] on div "juil. 2025" at bounding box center [172, 323] width 34 height 58
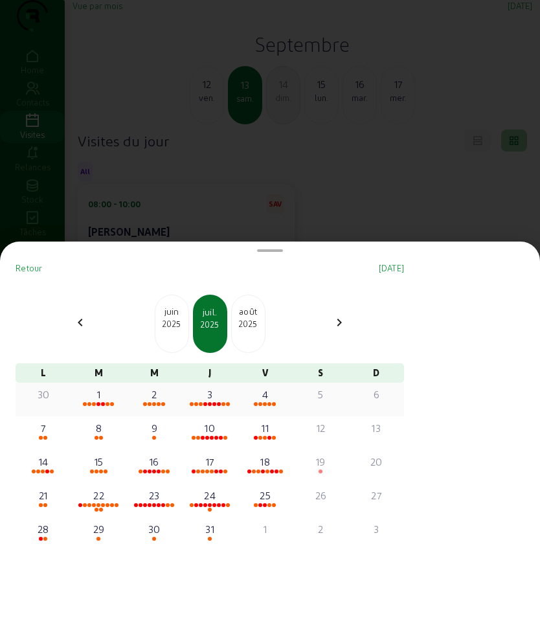
click at [104, 392] on div "1" at bounding box center [98, 394] width 45 height 16
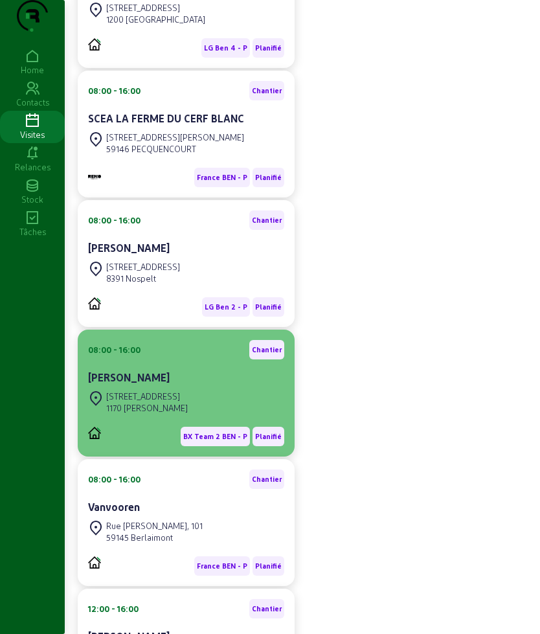
scroll to position [324, 0]
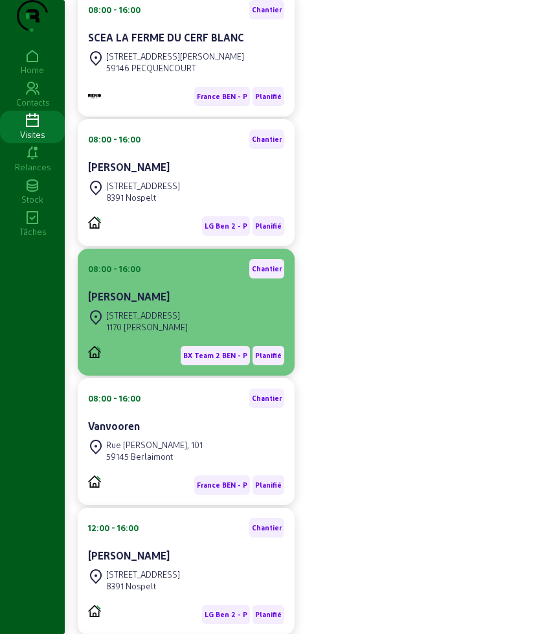
click at [178, 321] on div "[STREET_ADDRESS]" at bounding box center [147, 315] width 82 height 12
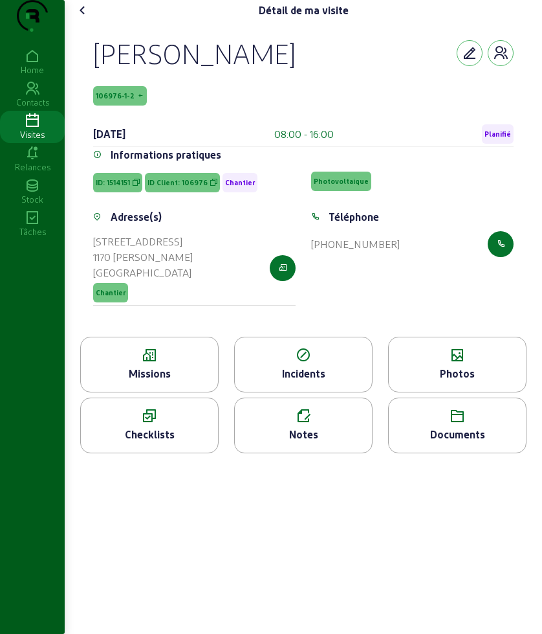
click at [166, 390] on div "Missions" at bounding box center [149, 365] width 139 height 56
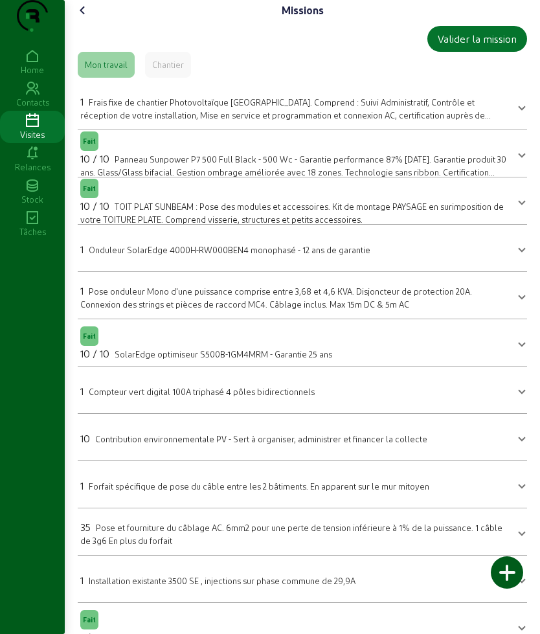
click at [82, 18] on icon at bounding box center [83, 11] width 16 height 16
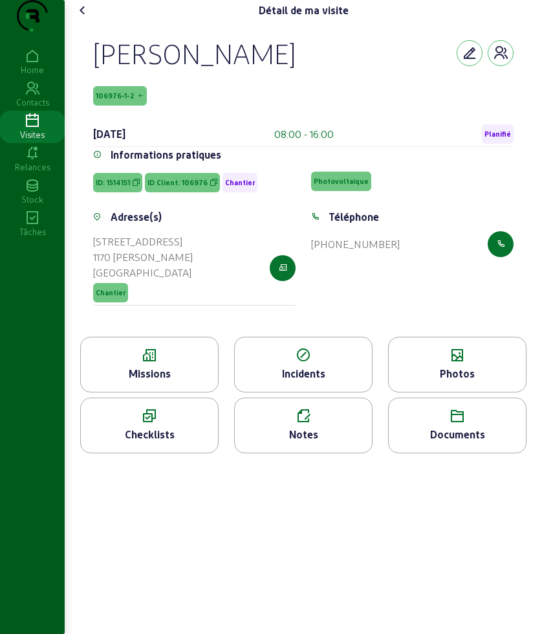
click at [472, 363] on icon at bounding box center [457, 356] width 137 height 16
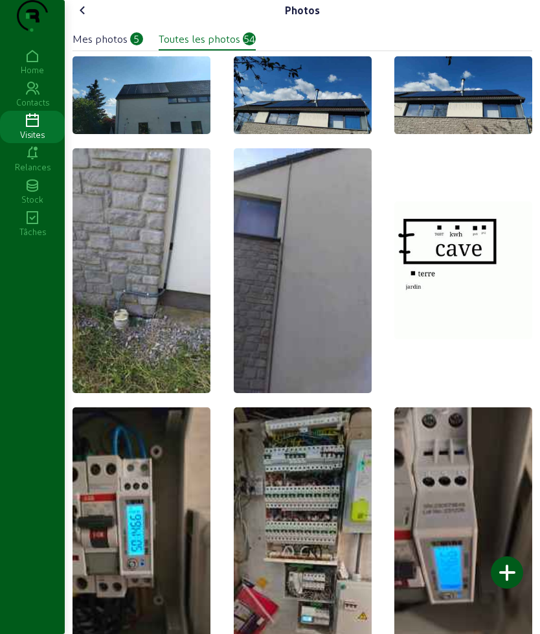
click at [107, 50] on div "Mes photos 5 Toutes les photos 54" at bounding box center [302, 36] width 460 height 30
click at [107, 47] on div "Mes photos" at bounding box center [99, 39] width 55 height 16
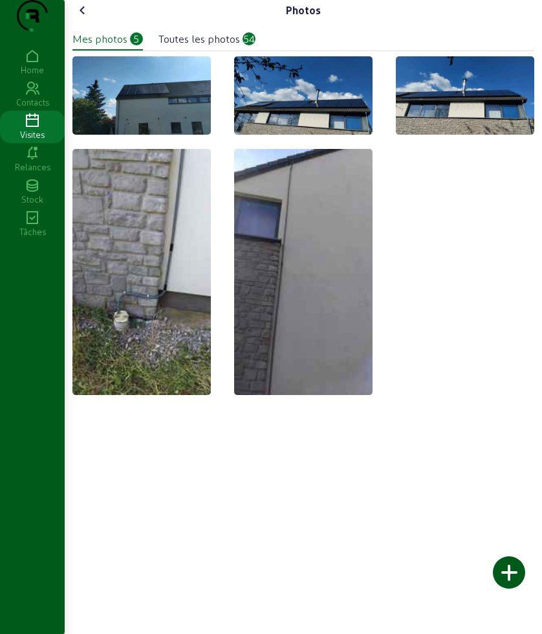
click at [313, 291] on img at bounding box center [303, 272] width 139 height 246
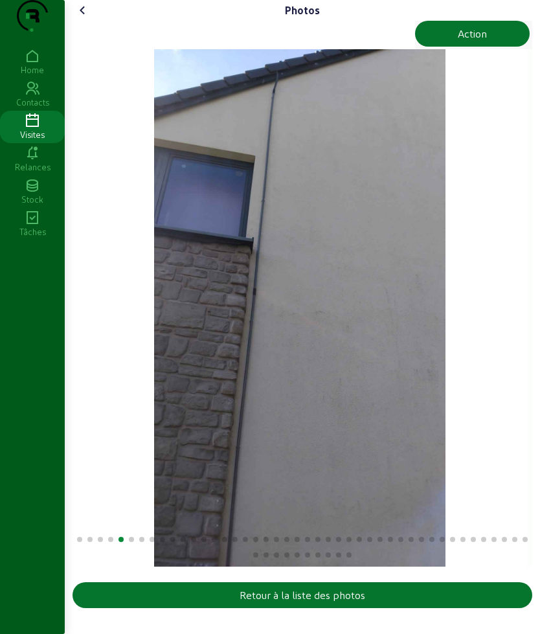
click at [424, 318] on img "5 / 54" at bounding box center [299, 307] width 291 height 517
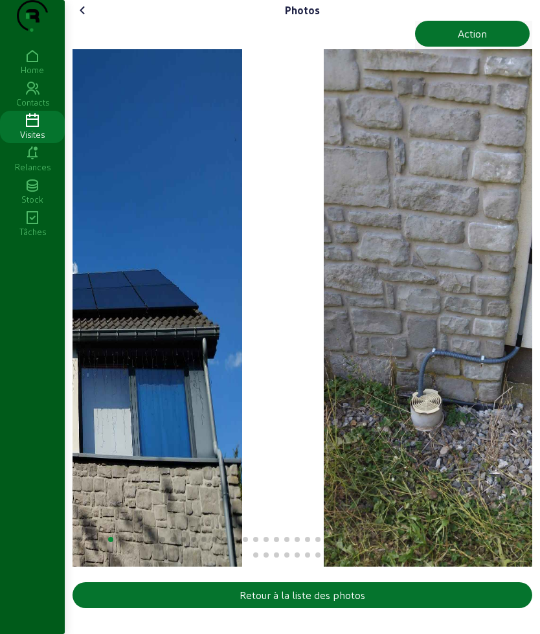
click at [401, 355] on img "4 / 54" at bounding box center [469, 307] width 291 height 517
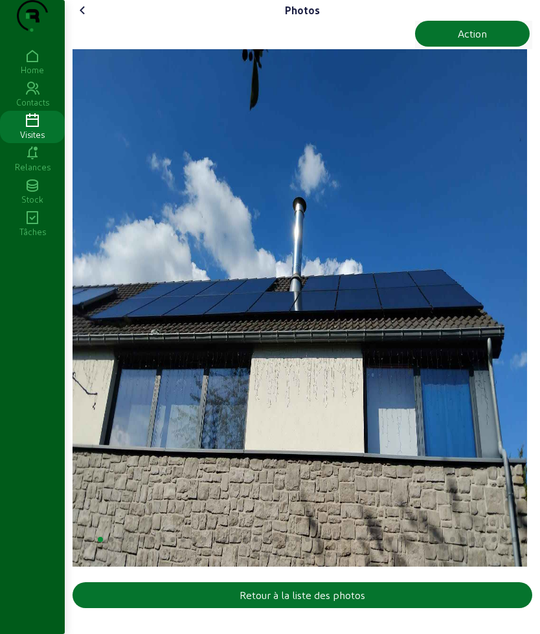
click at [369, 346] on img "3 / 54" at bounding box center [299, 307] width 454 height 517
click at [540, 296] on html "Photos Action Retour à la liste des photos Home Contacts Visites Relances Stock…" at bounding box center [270, 317] width 540 height 634
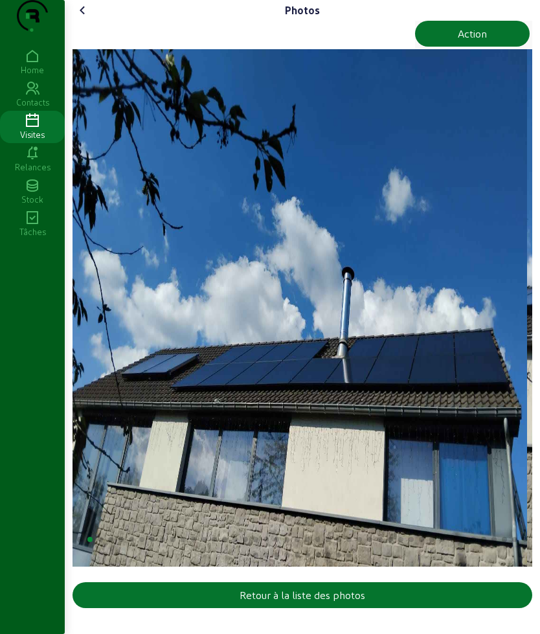
click at [93, 21] on cam-font-icon at bounding box center [82, 10] width 21 height 21
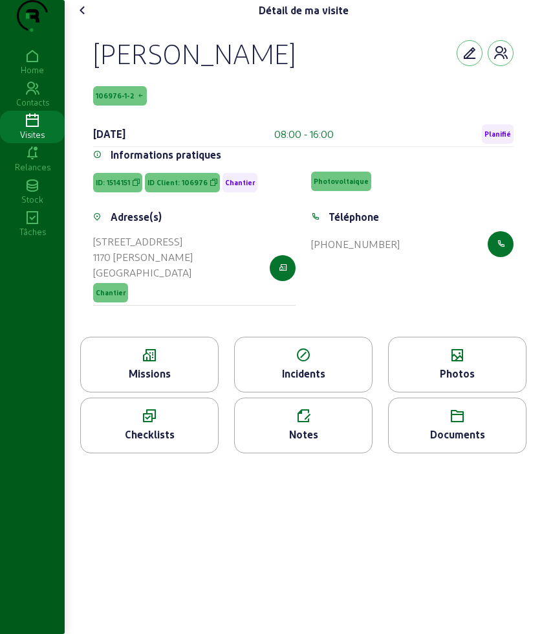
click at [322, 424] on icon at bounding box center [303, 416] width 137 height 16
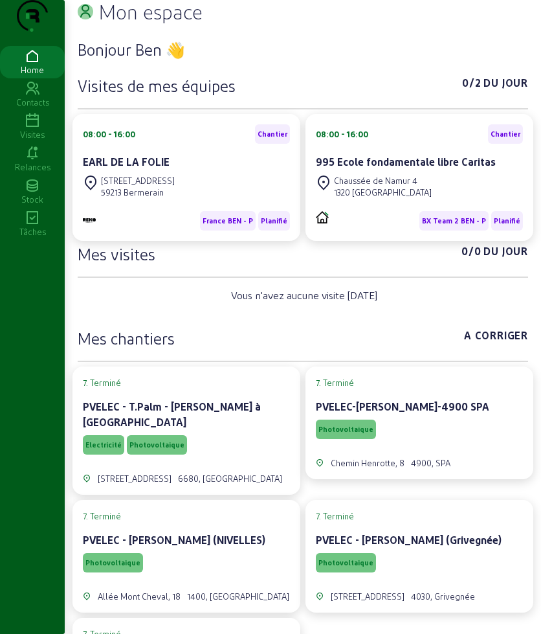
click at [36, 129] on icon at bounding box center [32, 121] width 65 height 16
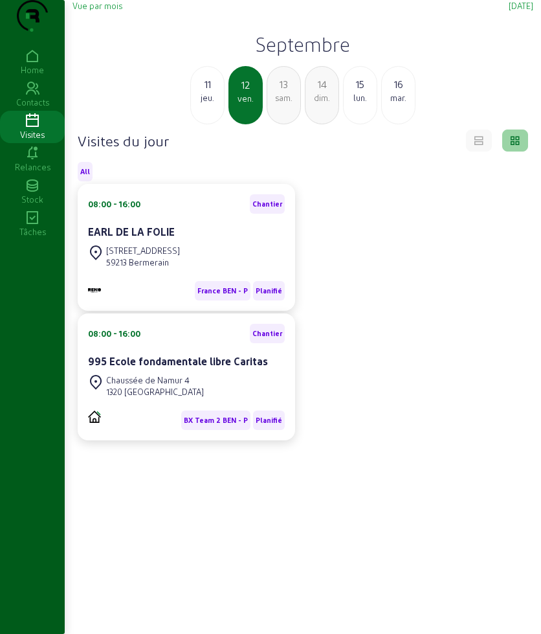
click at [271, 56] on h2 "Septembre" at bounding box center [302, 43] width 461 height 23
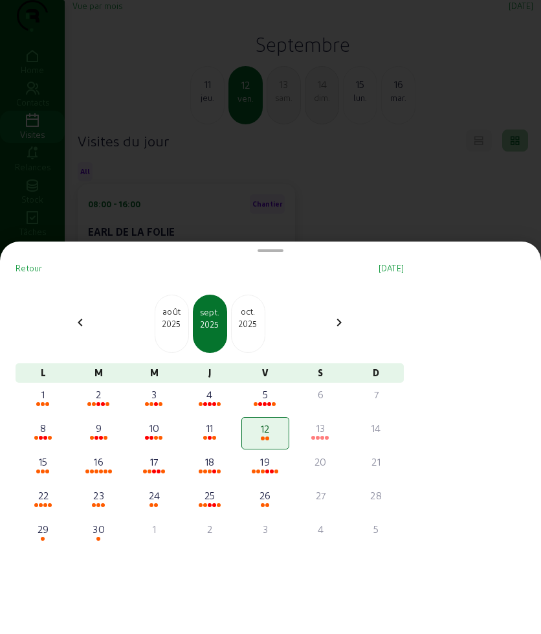
click at [172, 315] on div "août" at bounding box center [171, 311] width 33 height 13
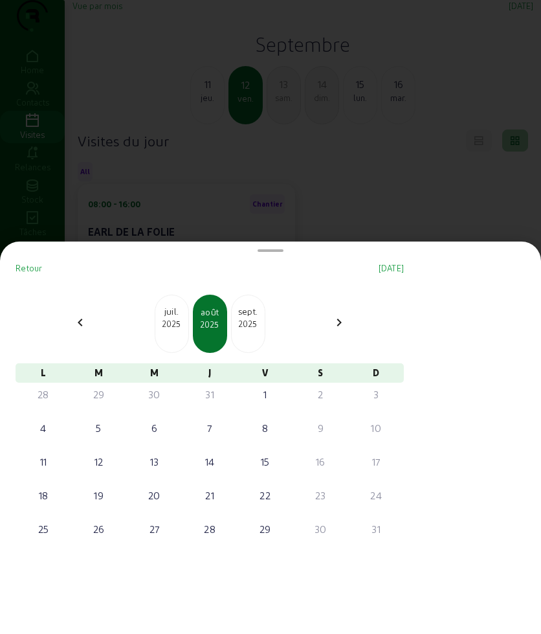
click at [172, 315] on div "juil." at bounding box center [171, 311] width 33 height 13
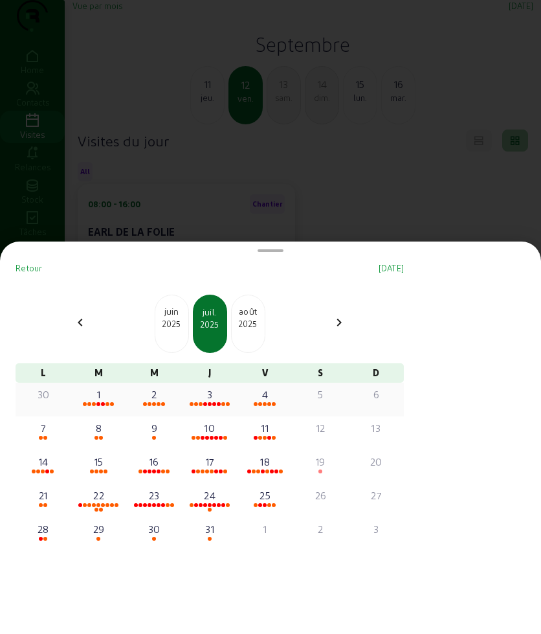
click at [103, 408] on div "1" at bounding box center [99, 399] width 48 height 32
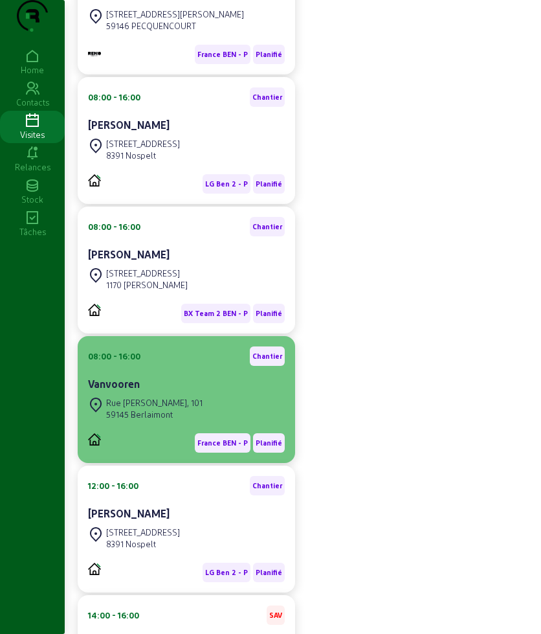
scroll to position [404, 0]
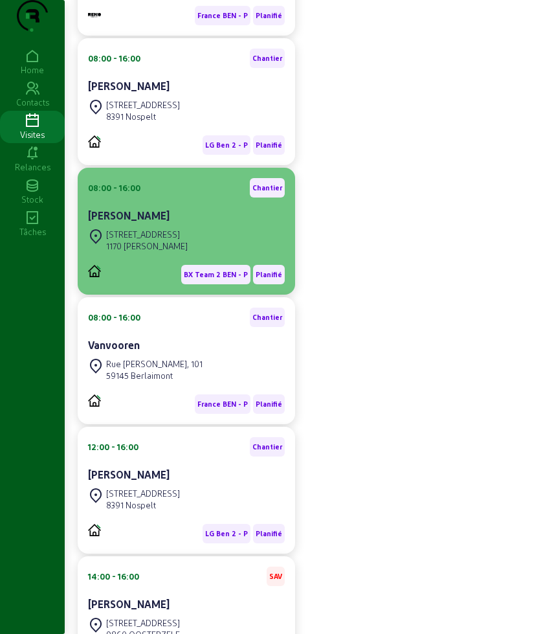
click at [173, 252] on div "1170 [PERSON_NAME]" at bounding box center [147, 246] width 82 height 12
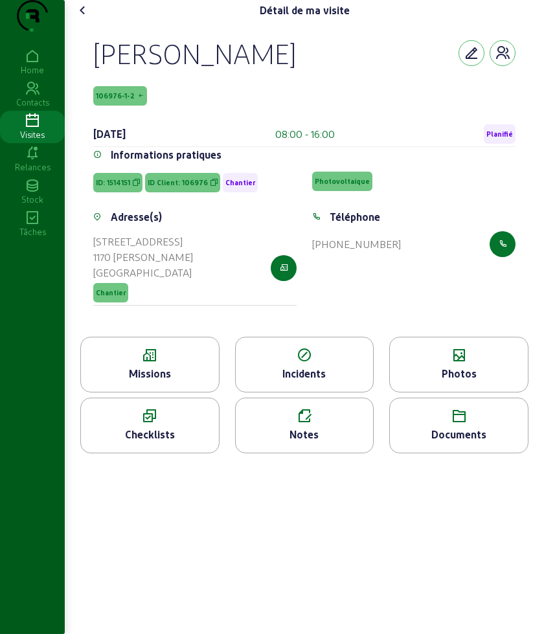
click at [515, 363] on icon at bounding box center [459, 356] width 138 height 16
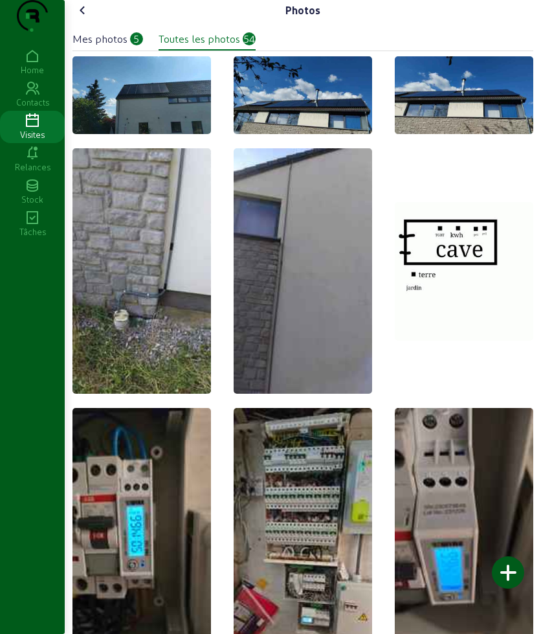
click at [509, 573] on div at bounding box center [508, 572] width 32 height 32
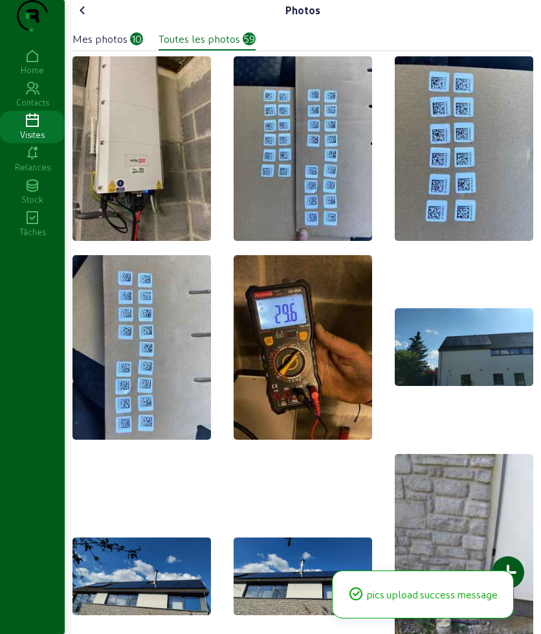
click at [91, 18] on icon at bounding box center [83, 11] width 16 height 16
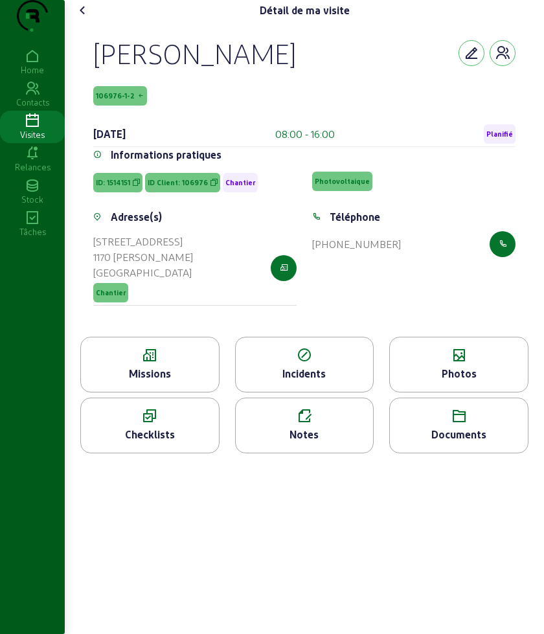
click at [91, 18] on icon at bounding box center [83, 11] width 16 height 16
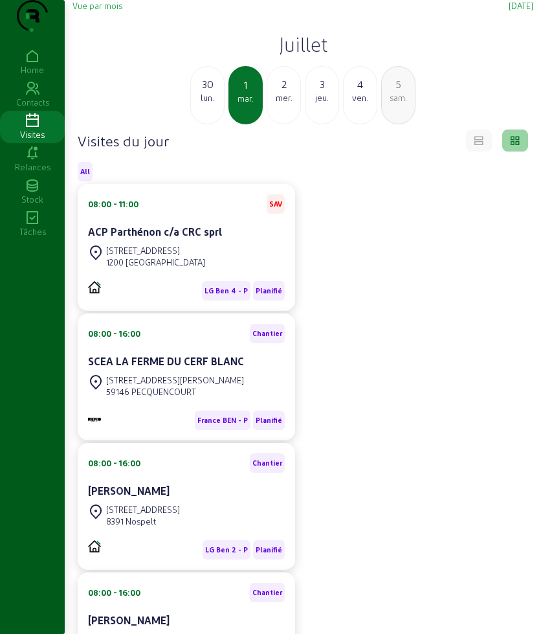
click at [357, 92] on div "4" at bounding box center [360, 84] width 33 height 16
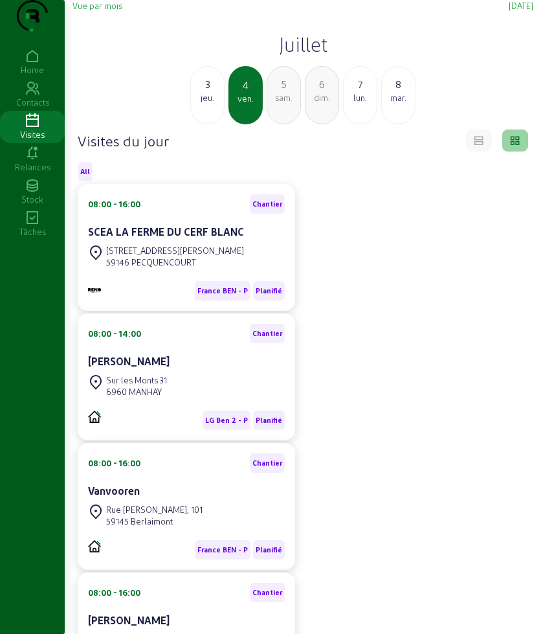
click at [356, 104] on div "lun." at bounding box center [360, 98] width 33 height 12
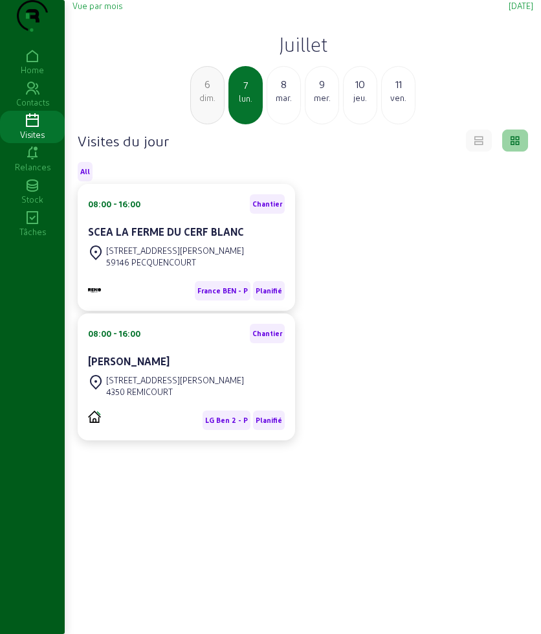
click at [291, 56] on h2 "Juillet" at bounding box center [302, 43] width 461 height 23
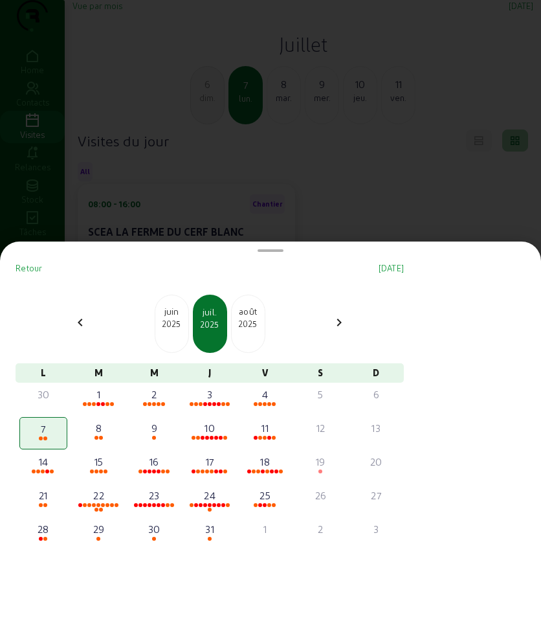
click at [254, 324] on div "2025" at bounding box center [248, 324] width 33 height 12
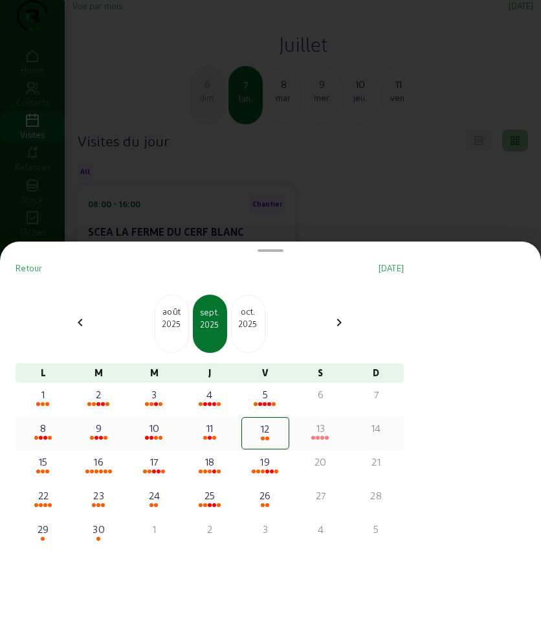
click at [269, 443] on div "12" at bounding box center [265, 433] width 48 height 32
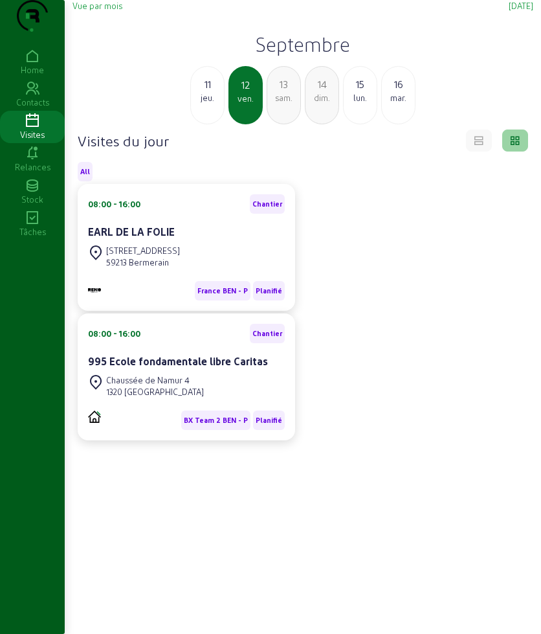
click at [285, 92] on div "13" at bounding box center [283, 84] width 33 height 16
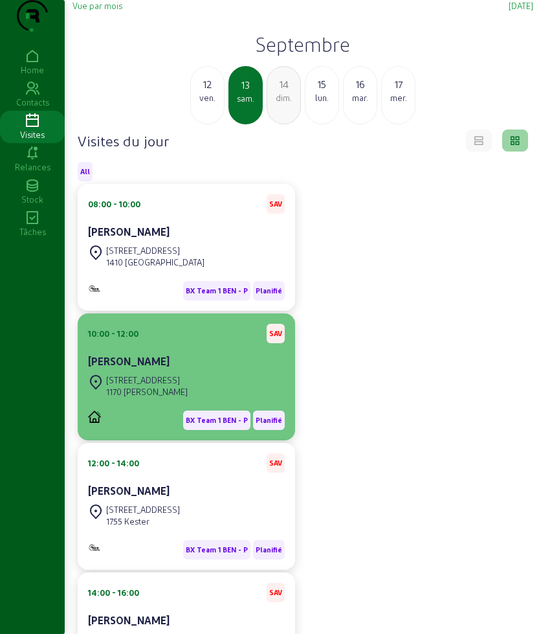
click at [181, 369] on div "[PERSON_NAME]" at bounding box center [186, 361] width 197 height 16
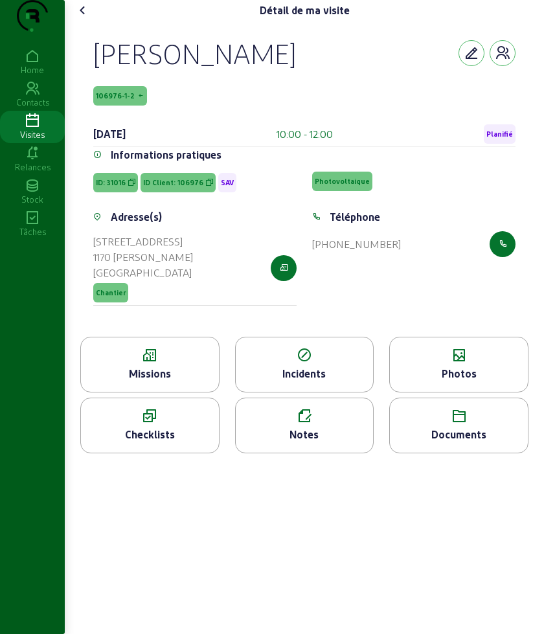
click at [167, 381] on div "Missions" at bounding box center [150, 374] width 138 height 16
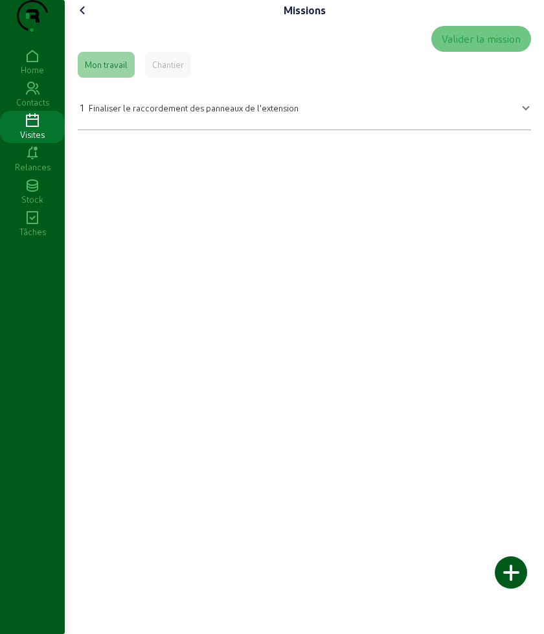
click at [159, 124] on mat-expansion-panel-header "1 Finaliser le raccordement des panneaux de l'extension" at bounding box center [304, 106] width 453 height 36
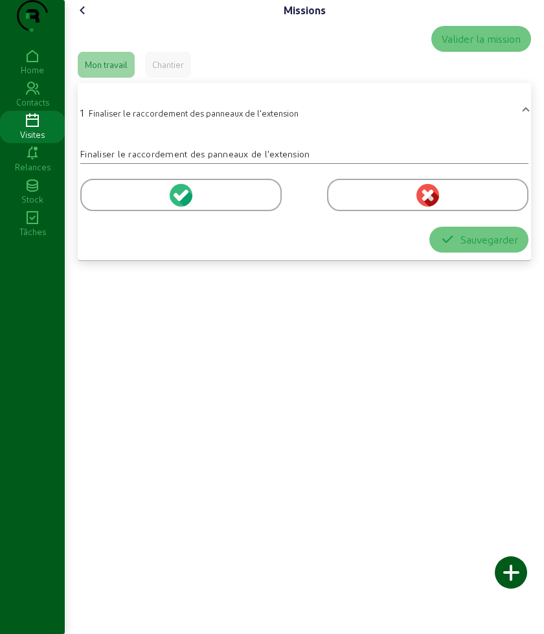
click at [87, 18] on icon at bounding box center [83, 11] width 16 height 16
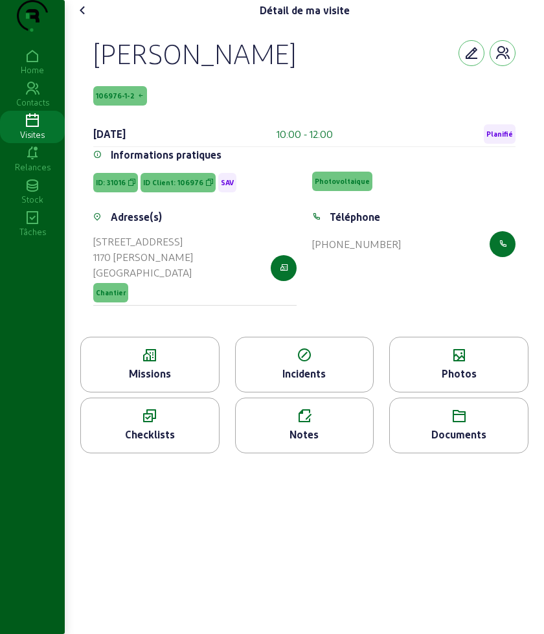
click at [449, 363] on icon at bounding box center [459, 356] width 138 height 16
